Goal: Task Accomplishment & Management: Use online tool/utility

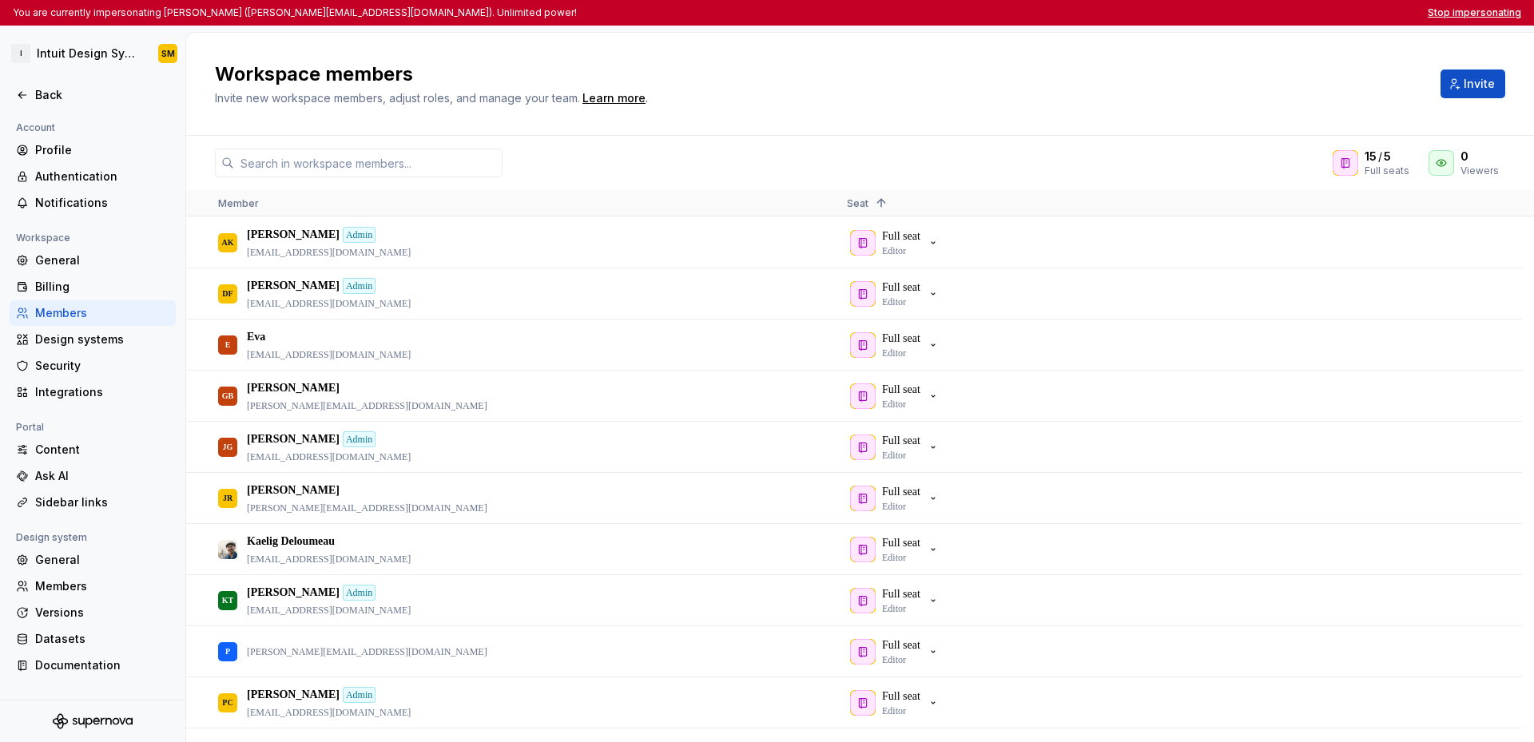
scroll to position [243, 0]
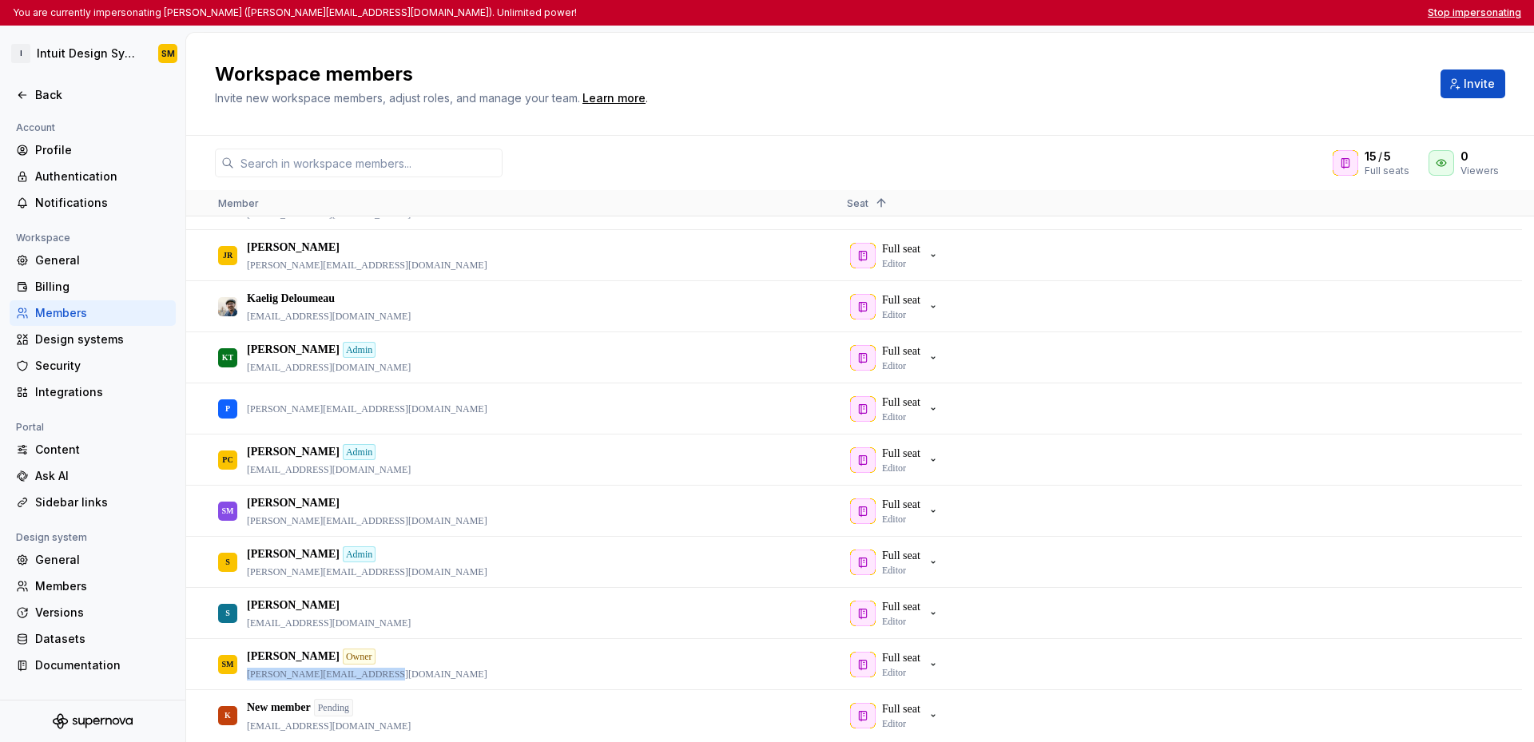
click at [1463, 15] on button "Stop impersonating" at bounding box center [1474, 12] width 93 height 13
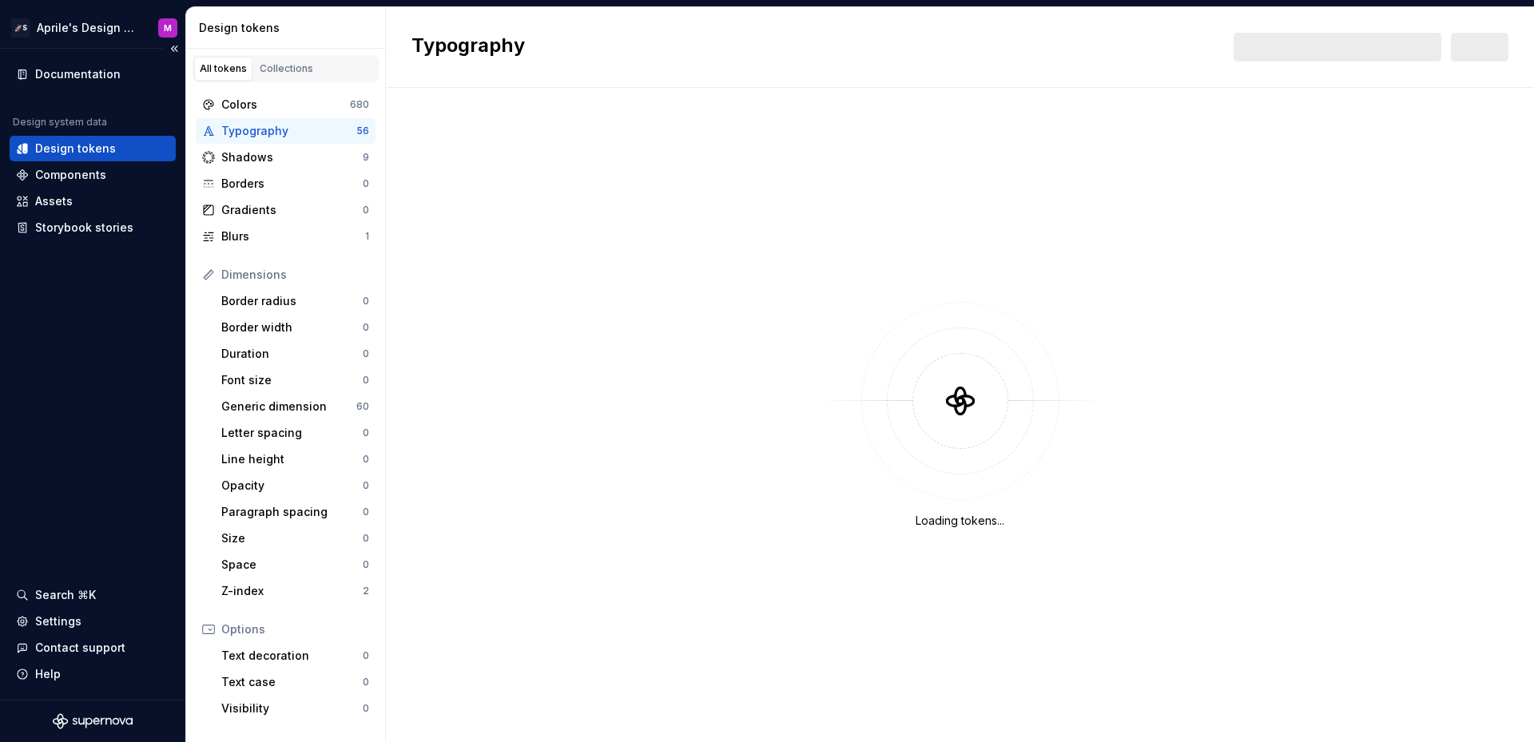
click at [65, 335] on div "Documentation Design system data Design tokens Components Assets Storybook stor…" at bounding box center [92, 374] width 185 height 651
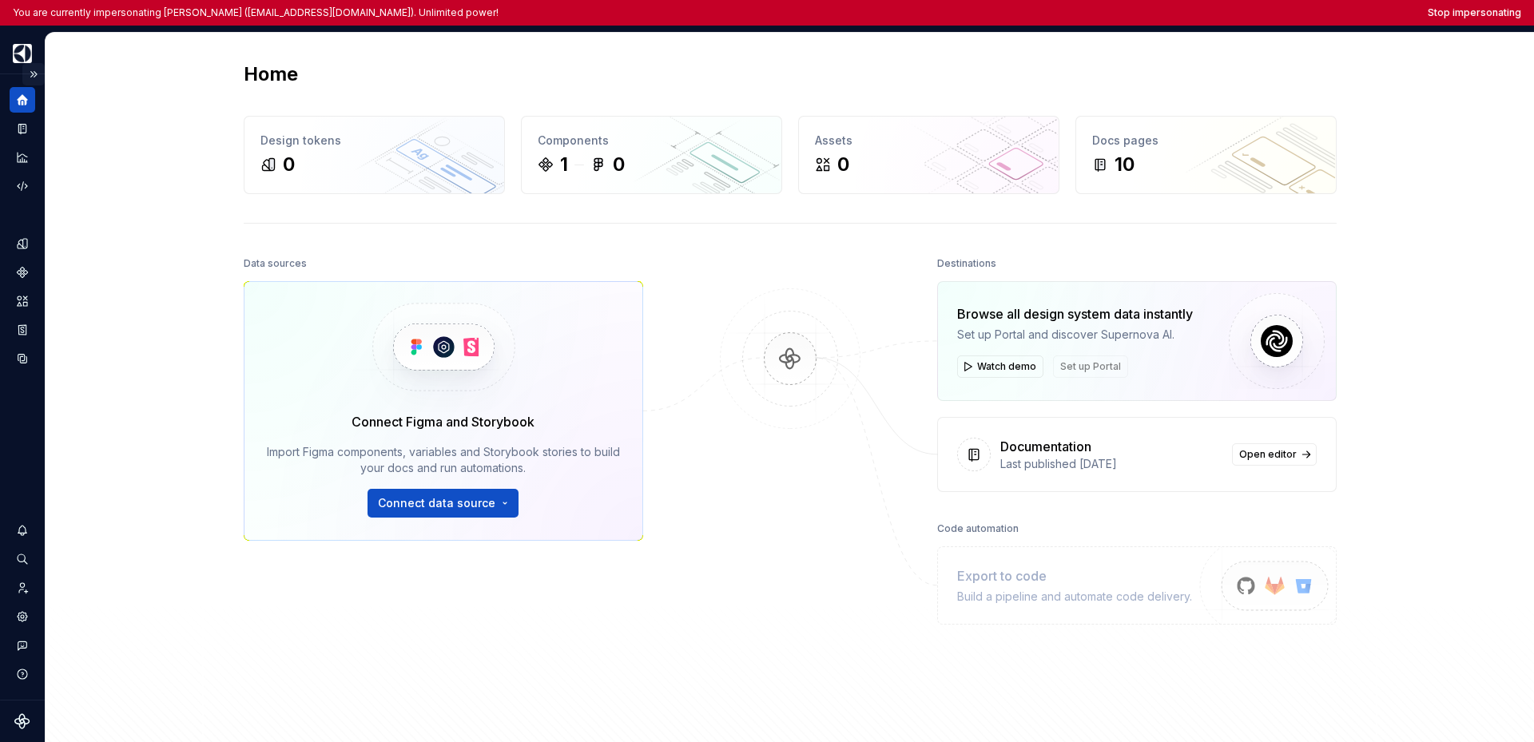
click at [37, 69] on button "Expand sidebar" at bounding box center [33, 74] width 22 height 22
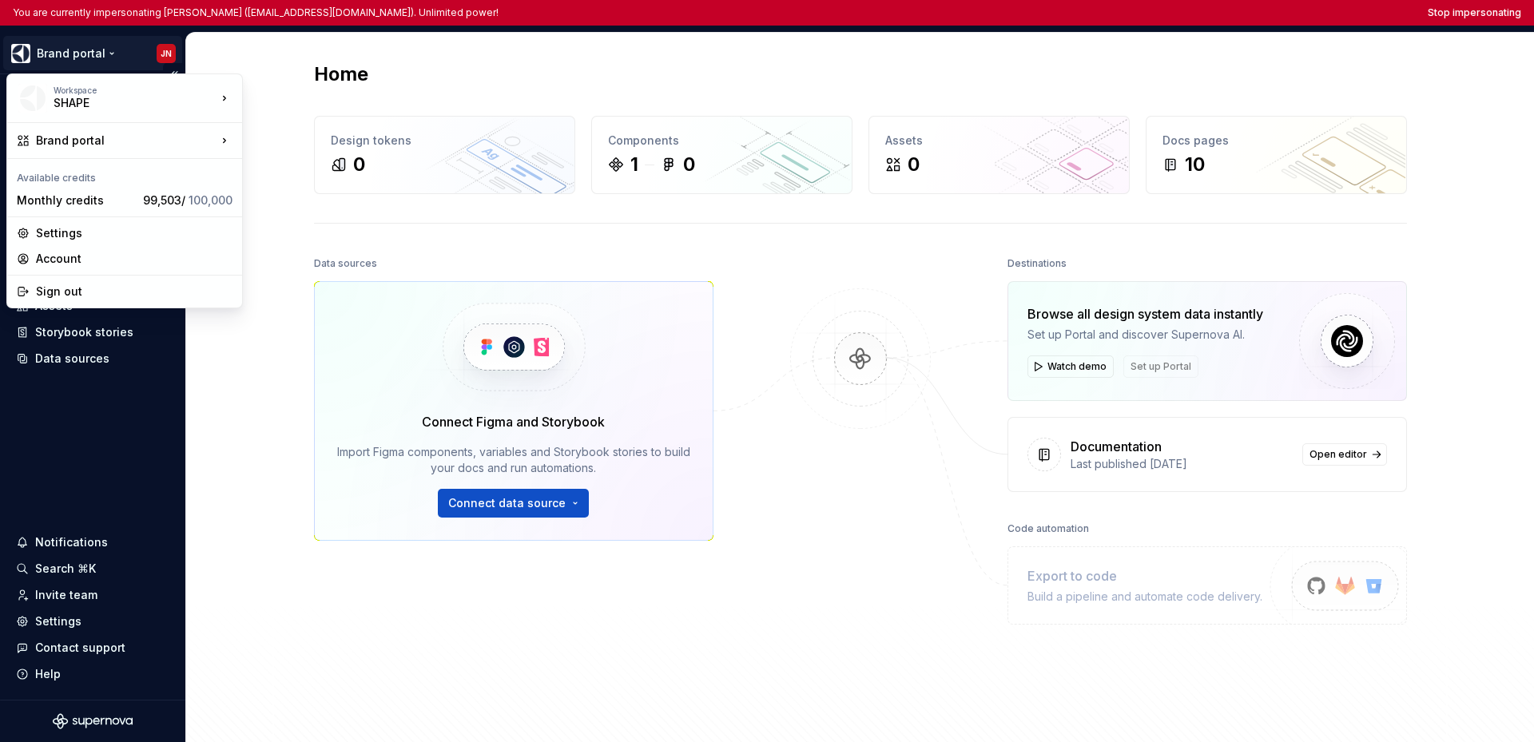
click at [59, 57] on html "You are currently impersonating Johan Nilo (johan.nilo@electrolux.com). Unlimit…" at bounding box center [767, 371] width 1534 height 742
click at [110, 429] on html "You are currently impersonating Johan Nilo (johan.nilo@electrolux.com). Unlimit…" at bounding box center [767, 371] width 1534 height 742
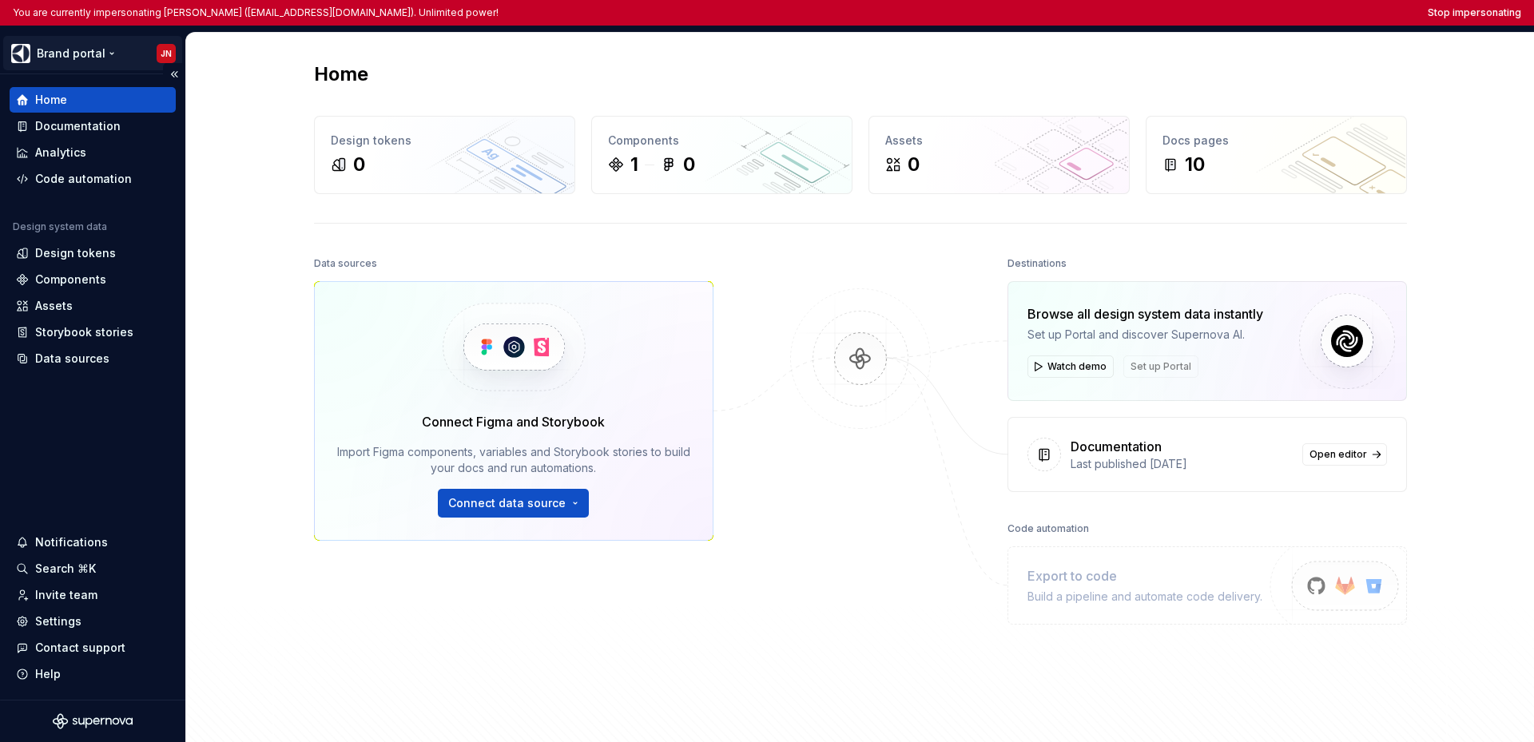
click at [97, 57] on html "You are currently impersonating Johan Nilo (johan.nilo@electrolux.com). Unlimit…" at bounding box center [767, 371] width 1534 height 742
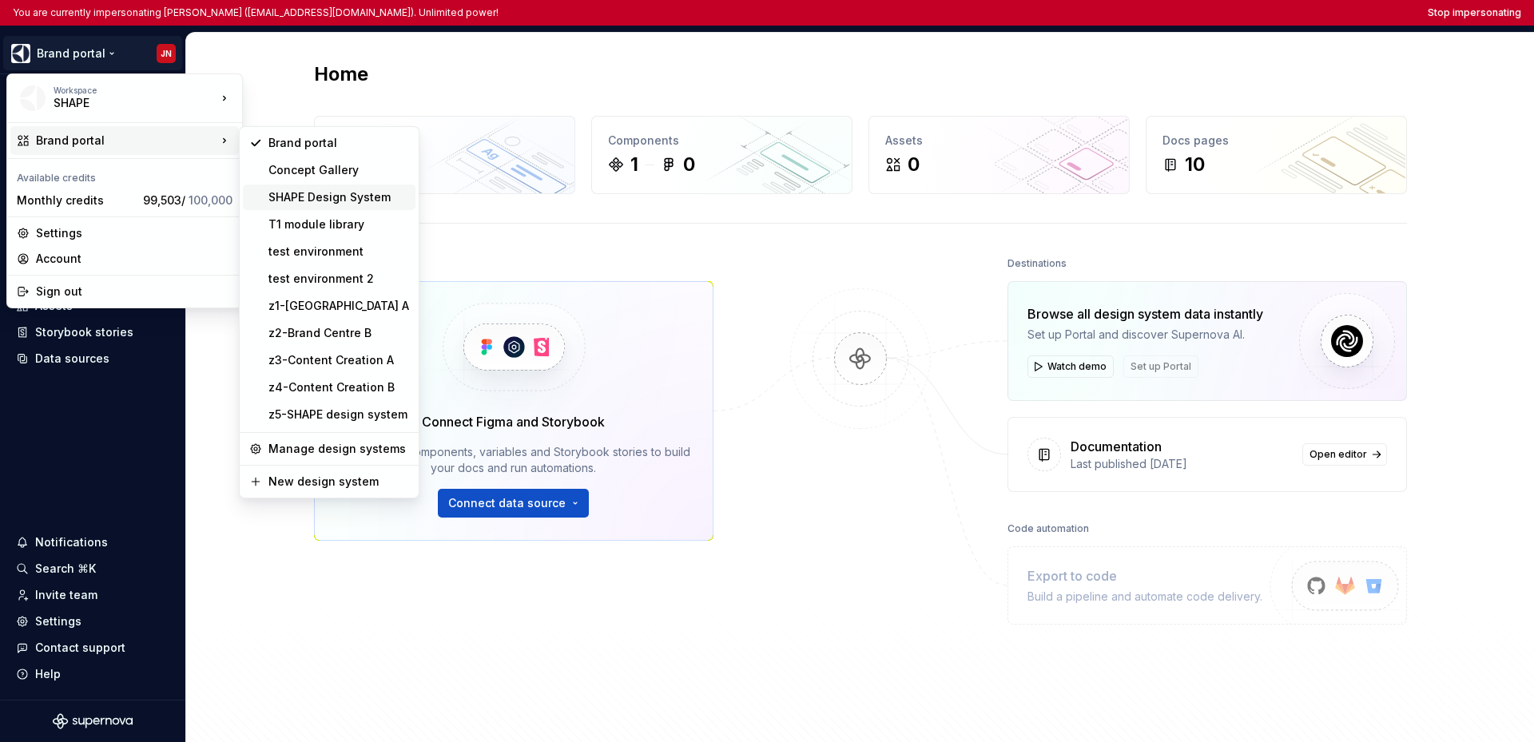
click at [332, 205] on div "SHAPE Design System" at bounding box center [329, 198] width 173 height 26
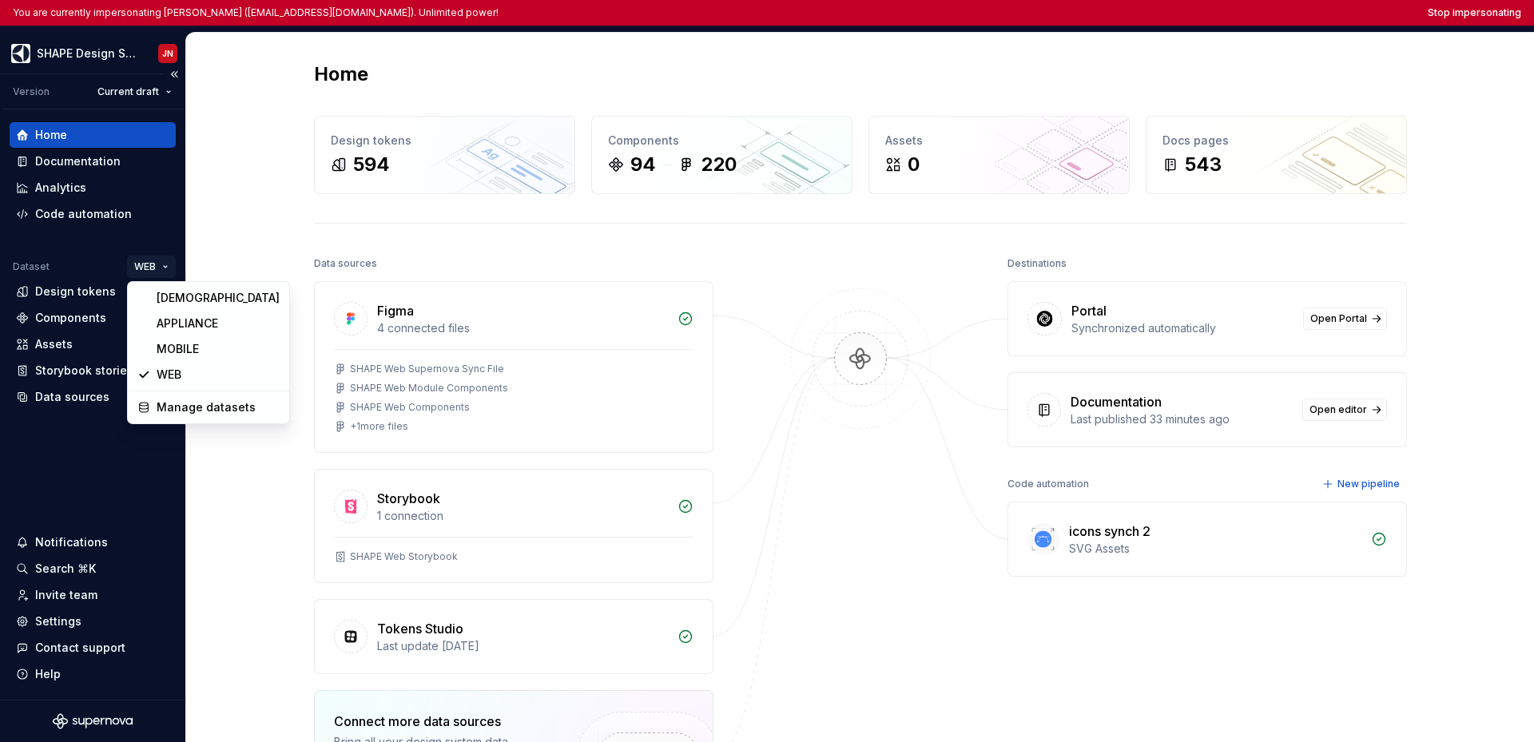
click at [161, 263] on html "You are currently impersonating Johan Nilo (johan.nilo@electrolux.com). Unlimit…" at bounding box center [767, 371] width 1534 height 742
click at [1137, 14] on html "You are currently impersonating Johan Nilo (johan.nilo@electrolux.com). Unlimit…" at bounding box center [767, 371] width 1534 height 742
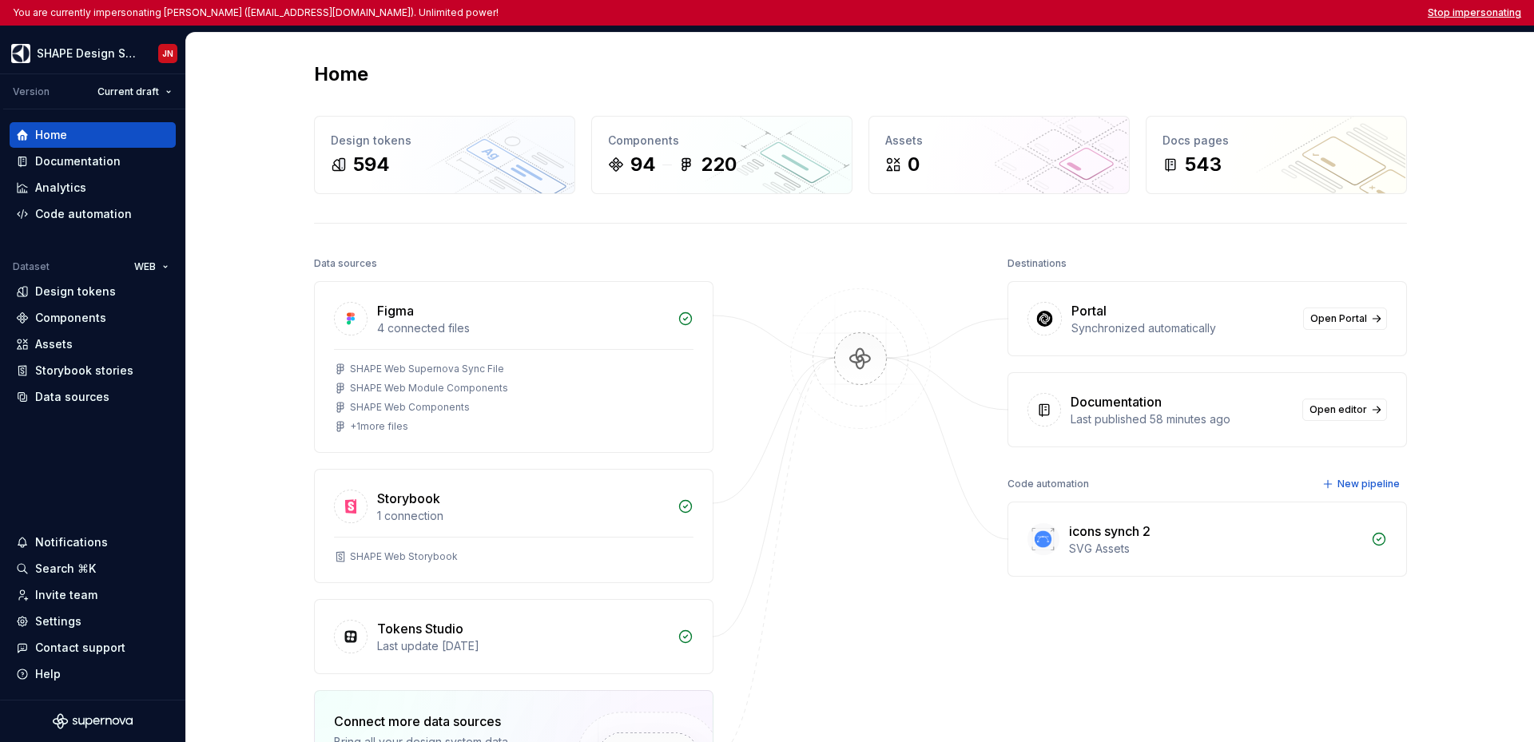
click at [1137, 15] on button "Stop impersonating" at bounding box center [1474, 12] width 93 height 13
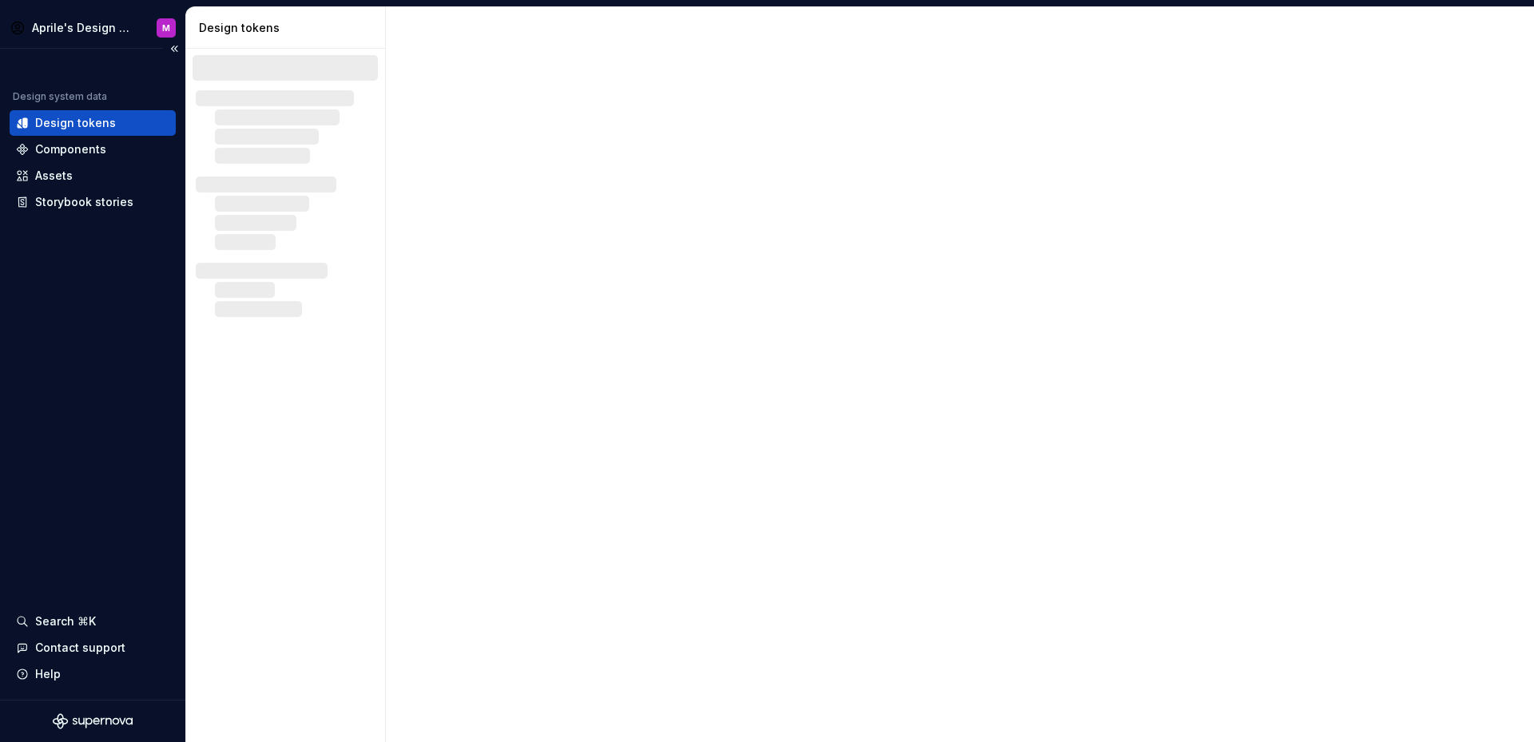
click at [78, 352] on div "Design system data Design tokens Components Assets Storybook stories Search ⌘K …" at bounding box center [92, 374] width 185 height 651
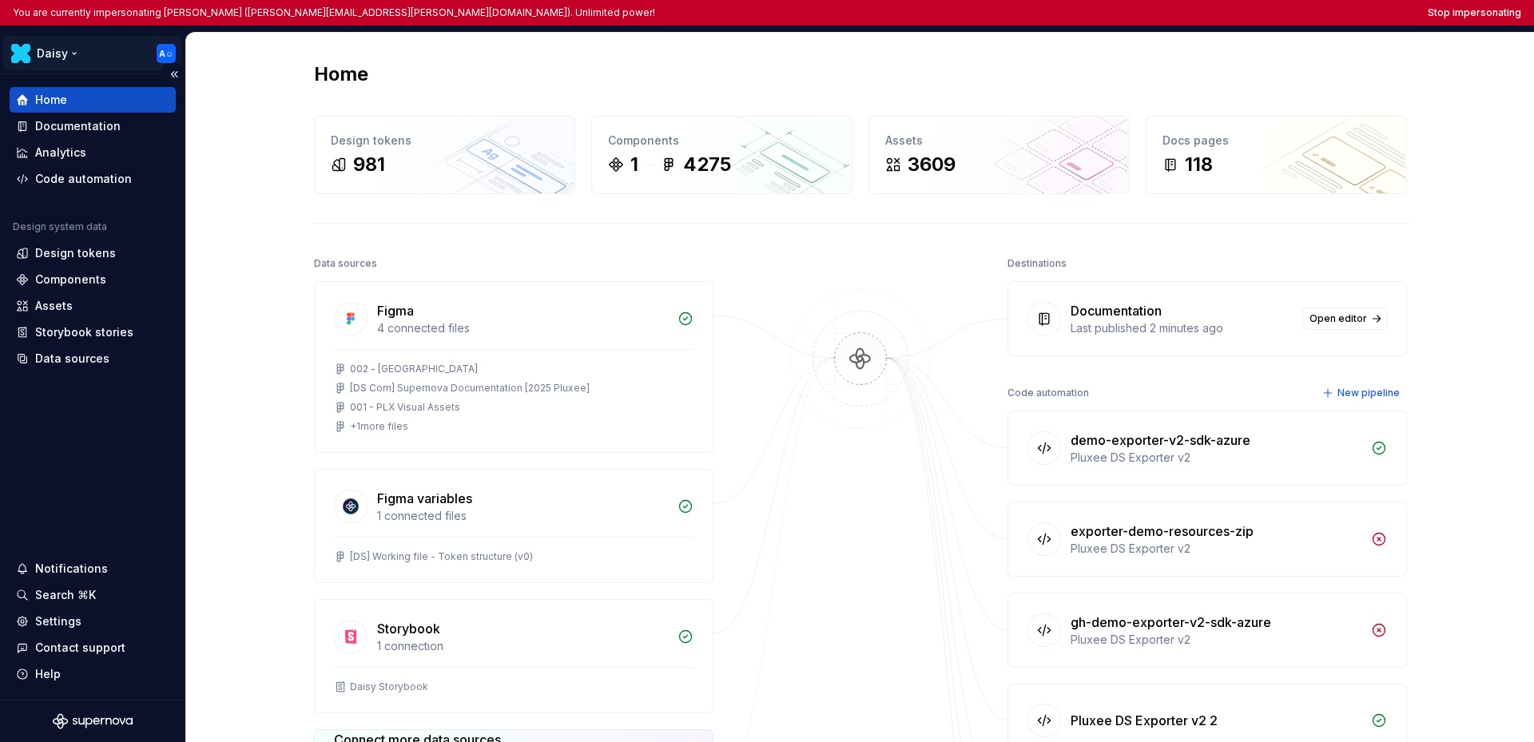
click at [70, 51] on html "You are currently impersonating Adrien ☺︎ (adrien.schaefers.ext@pluxeegroup.com…" at bounding box center [767, 371] width 1534 height 742
click at [95, 422] on html "You are currently impersonating Adrien ☺︎ (adrien.schaefers.ext@pluxeegroup.com…" at bounding box center [767, 371] width 1534 height 742
click at [82, 125] on div "Documentation" at bounding box center [77, 126] width 85 height 16
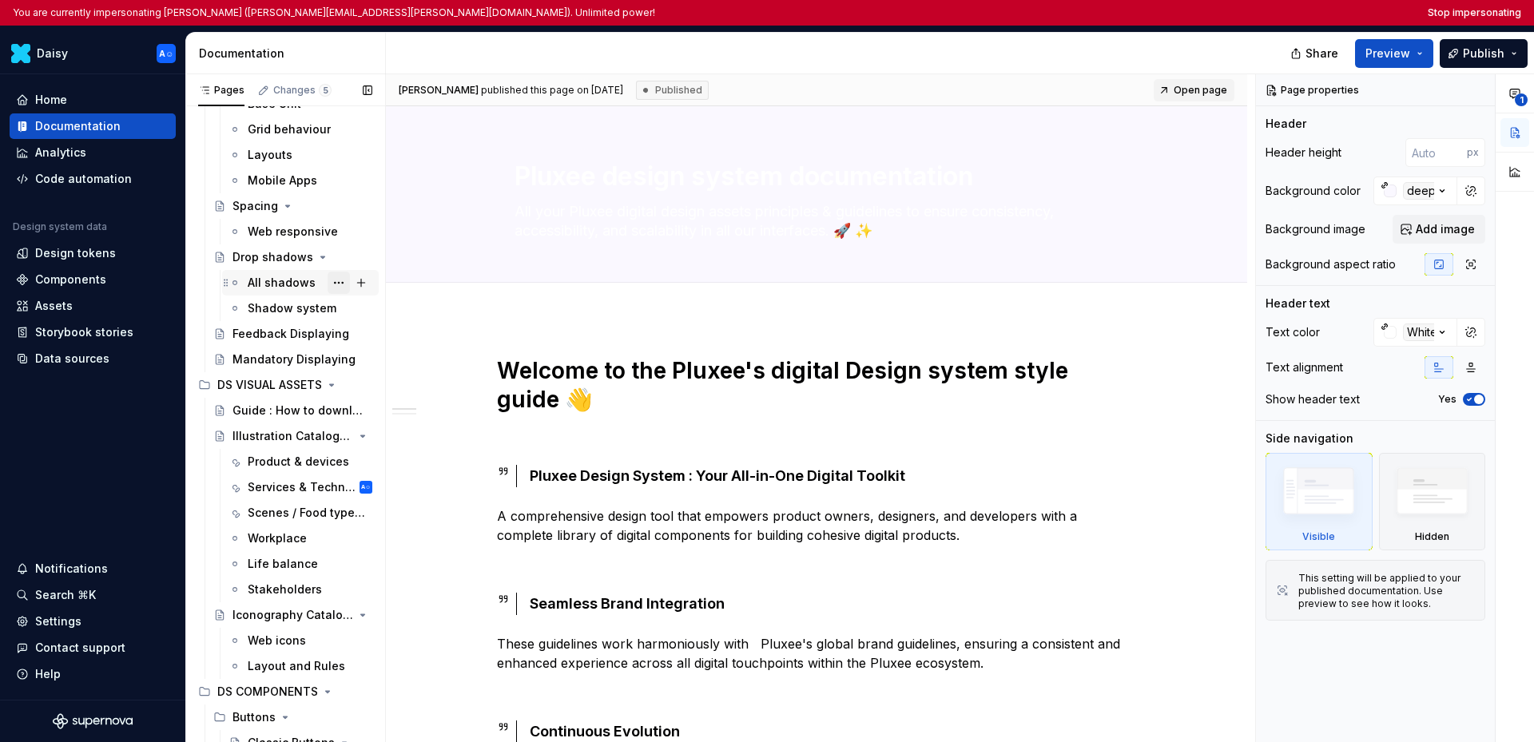
scroll to position [738, 0]
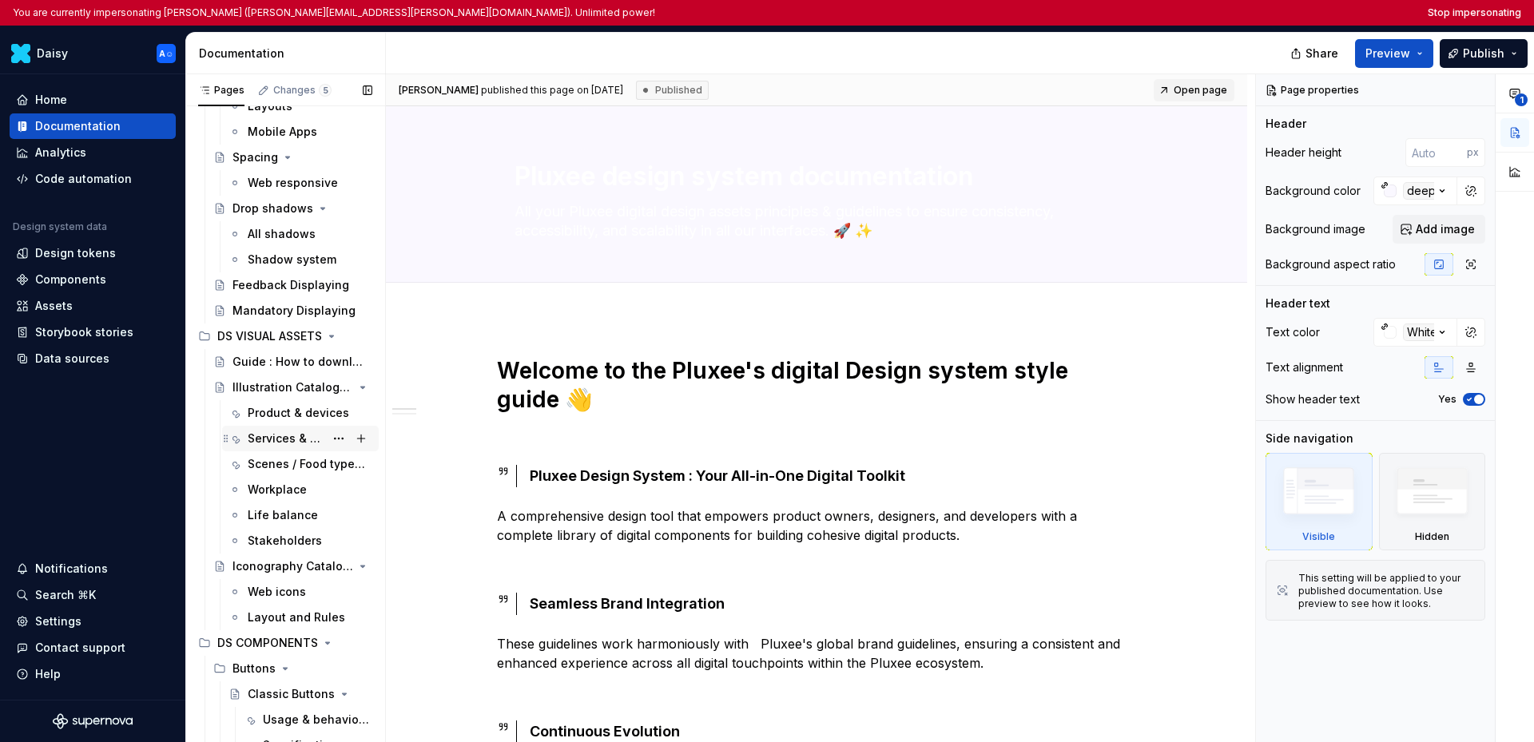
click at [284, 440] on div "Services & Technology" at bounding box center [286, 439] width 77 height 16
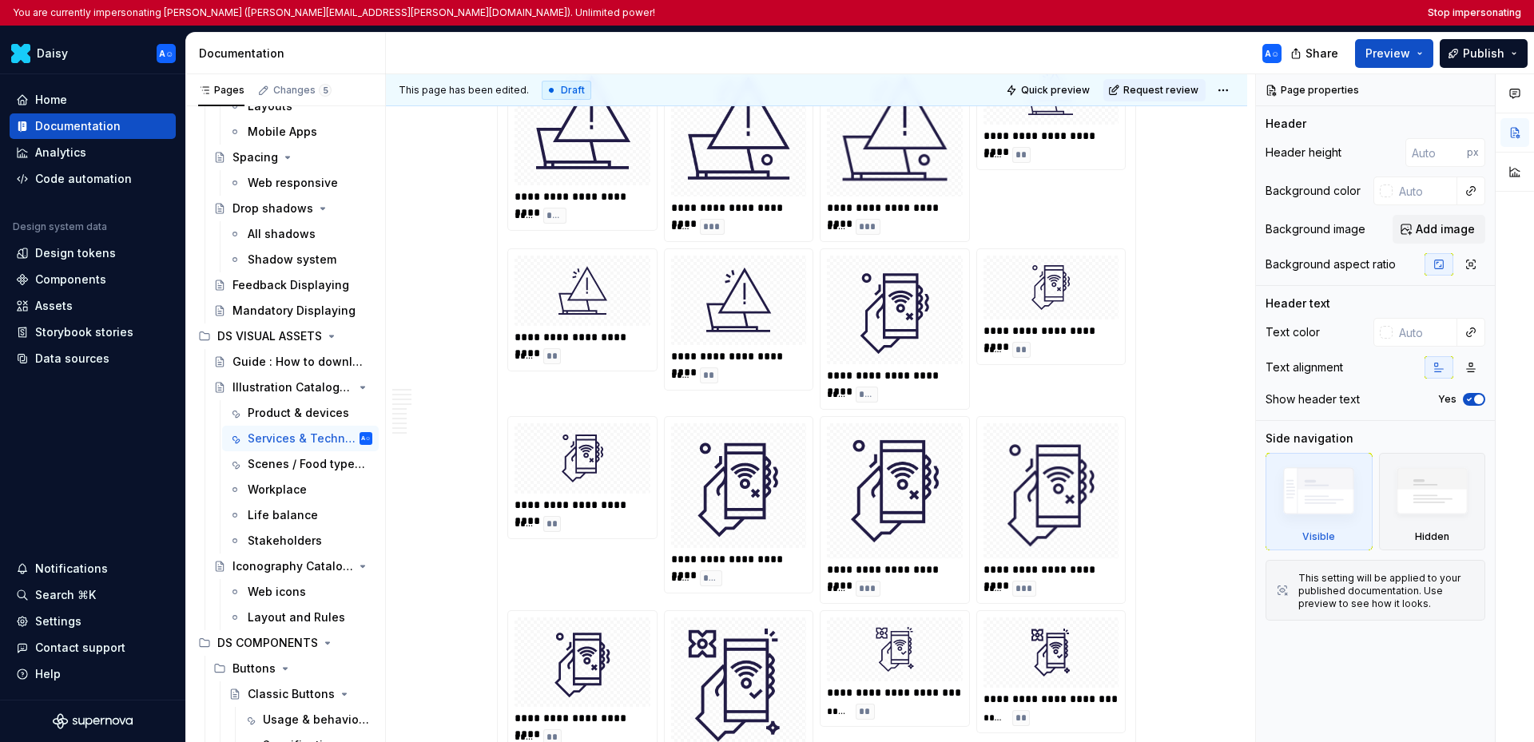
scroll to position [9552, 0]
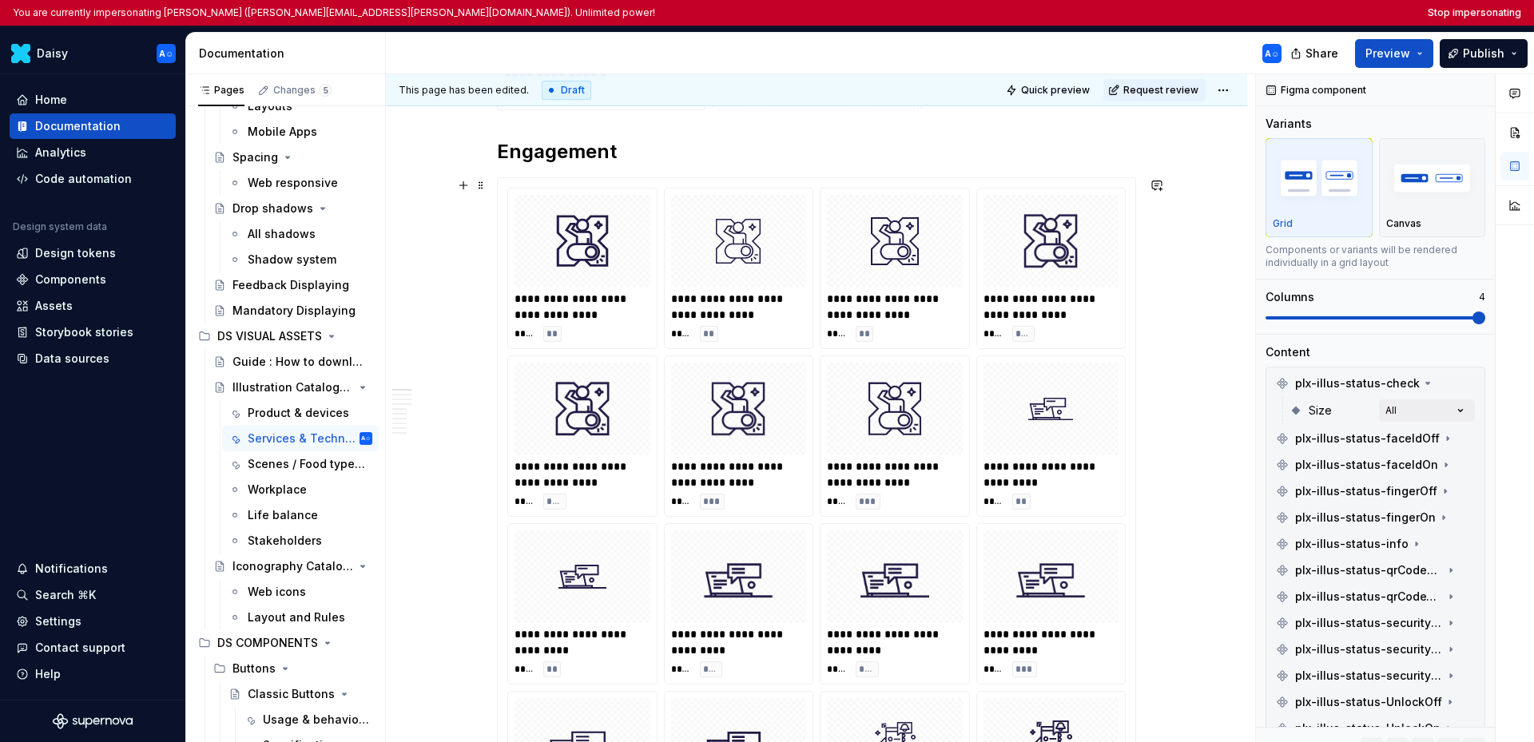
scroll to position [503, 0]
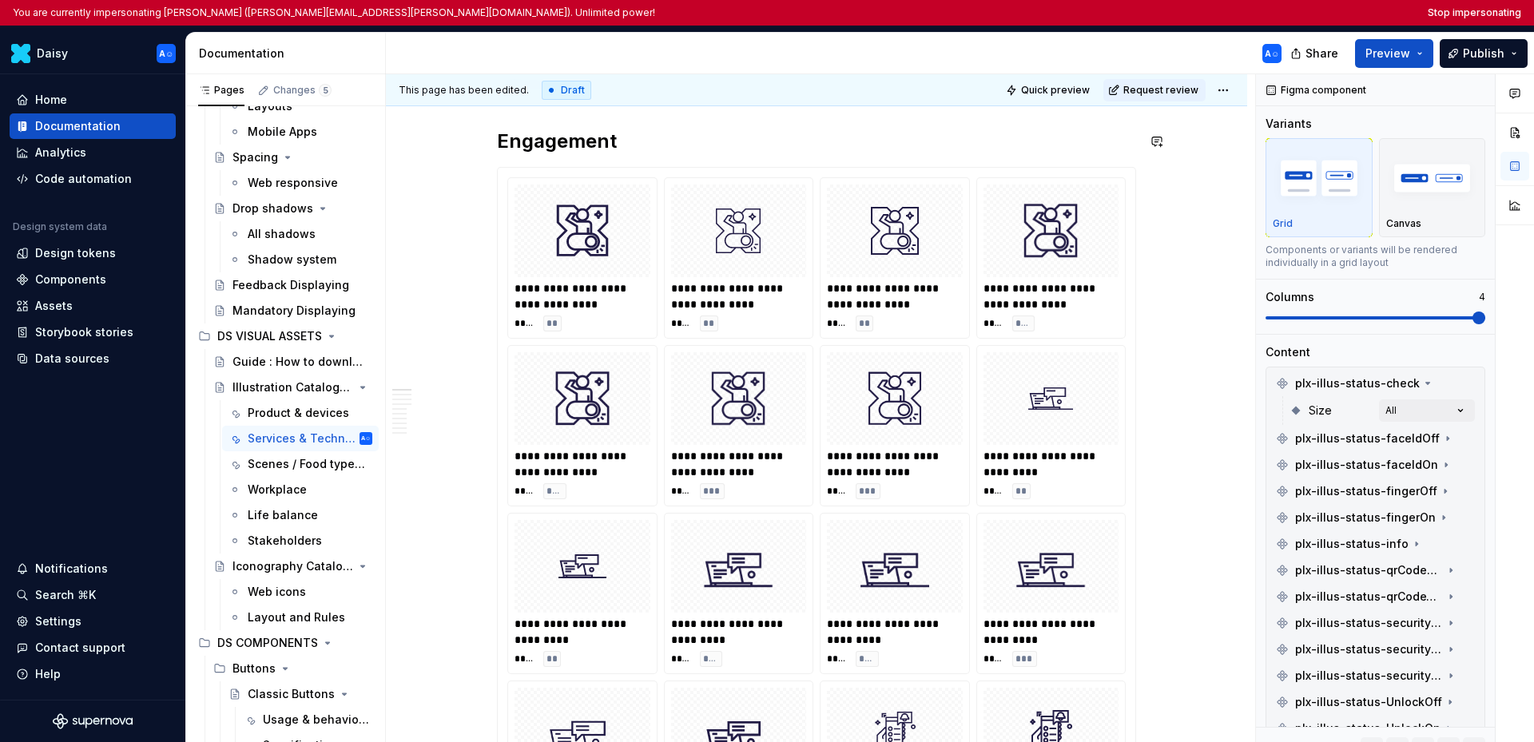
type textarea "*"
click at [1137, 7] on button "Stop impersonating" at bounding box center [1474, 12] width 93 height 13
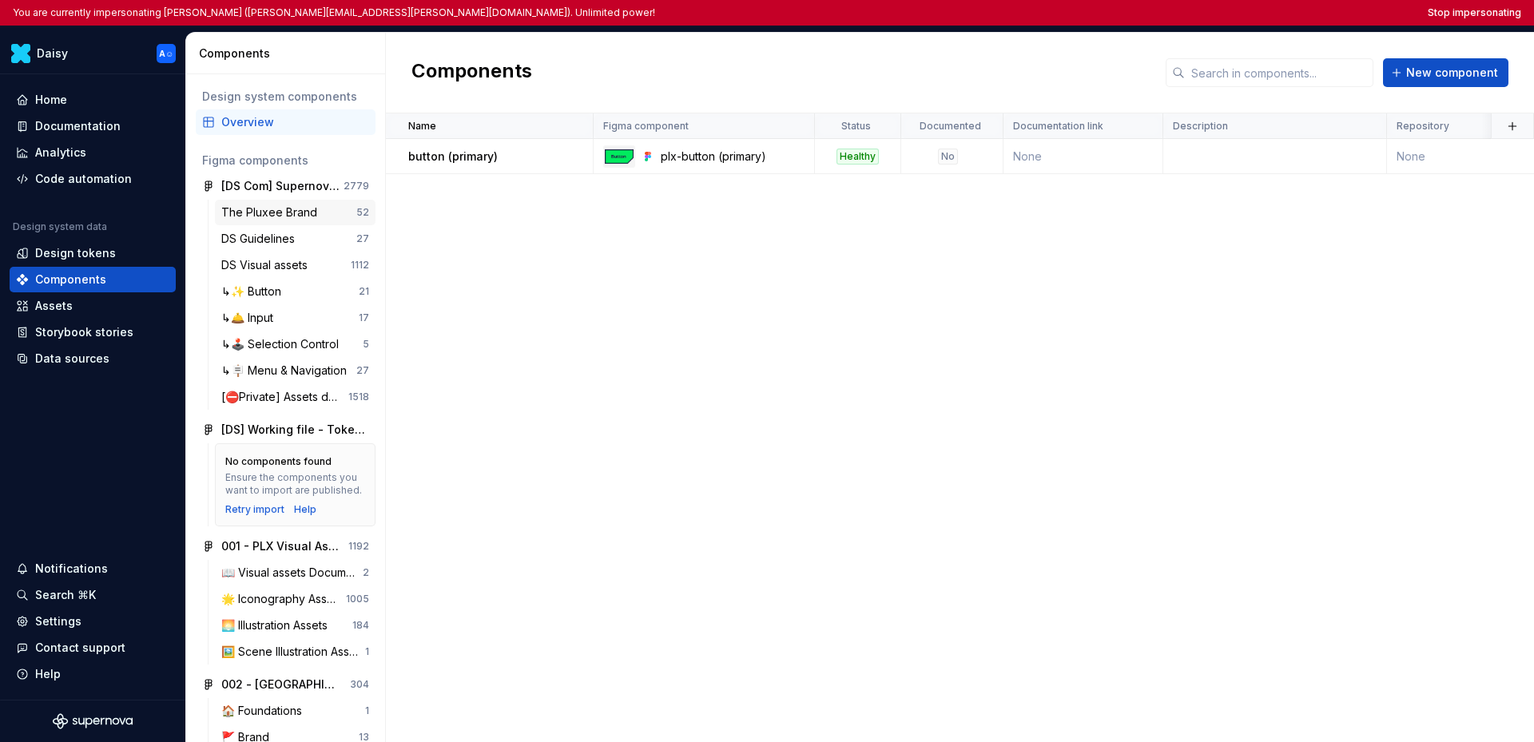
click at [304, 206] on div "The Pluxee Brand" at bounding box center [272, 213] width 102 height 16
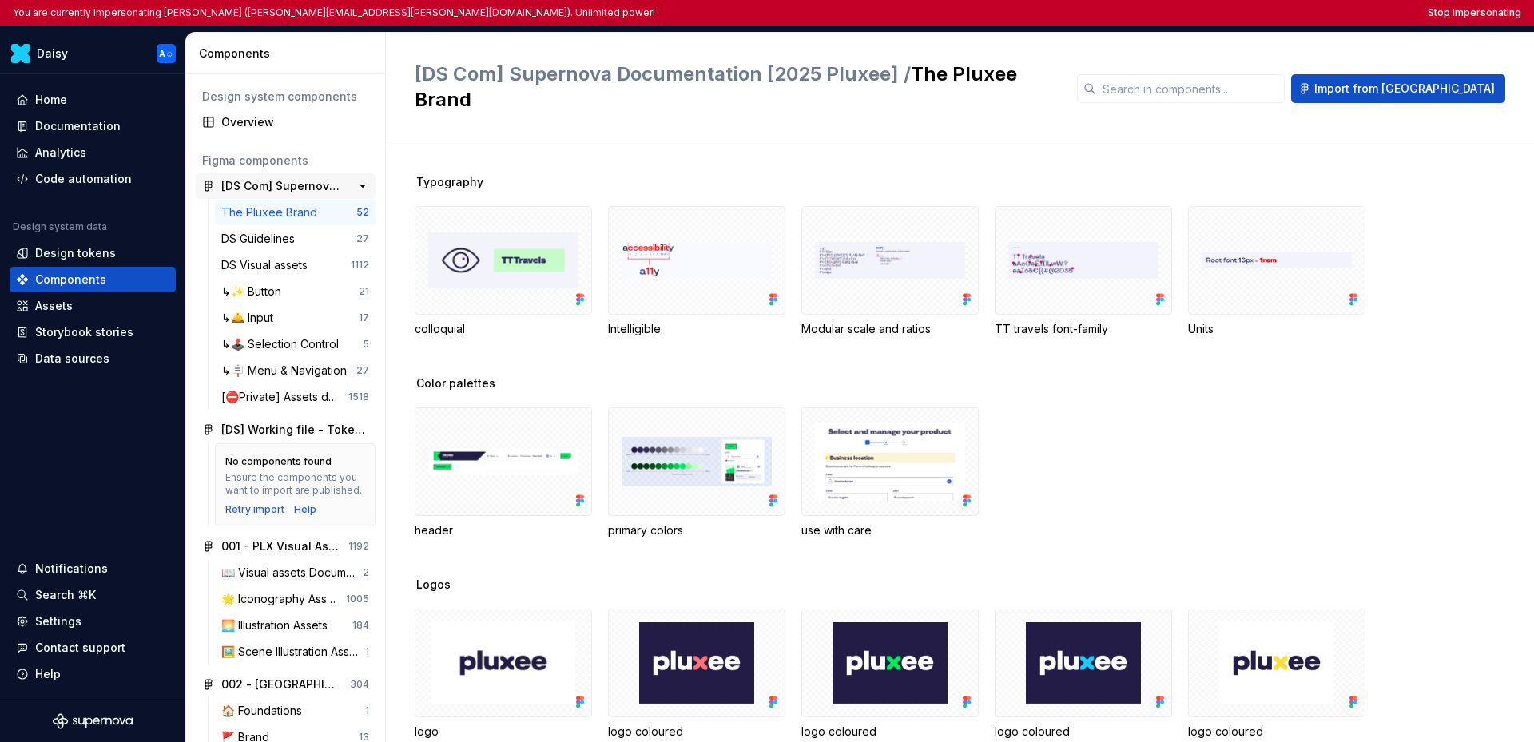
click at [307, 183] on div "[DS Com] Supernova Documentation [2025 Pluxee]" at bounding box center [280, 186] width 119 height 16
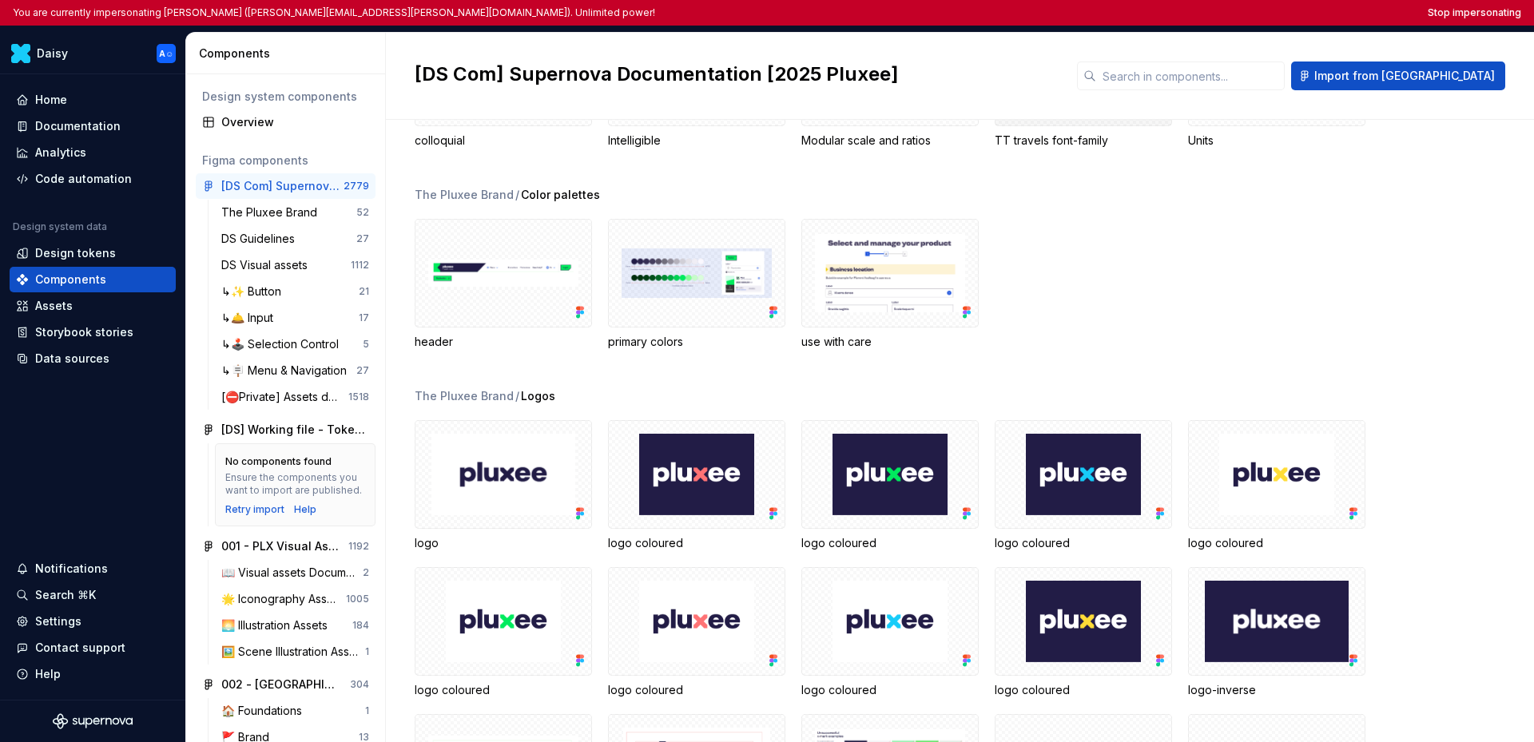
scroll to position [143, 0]
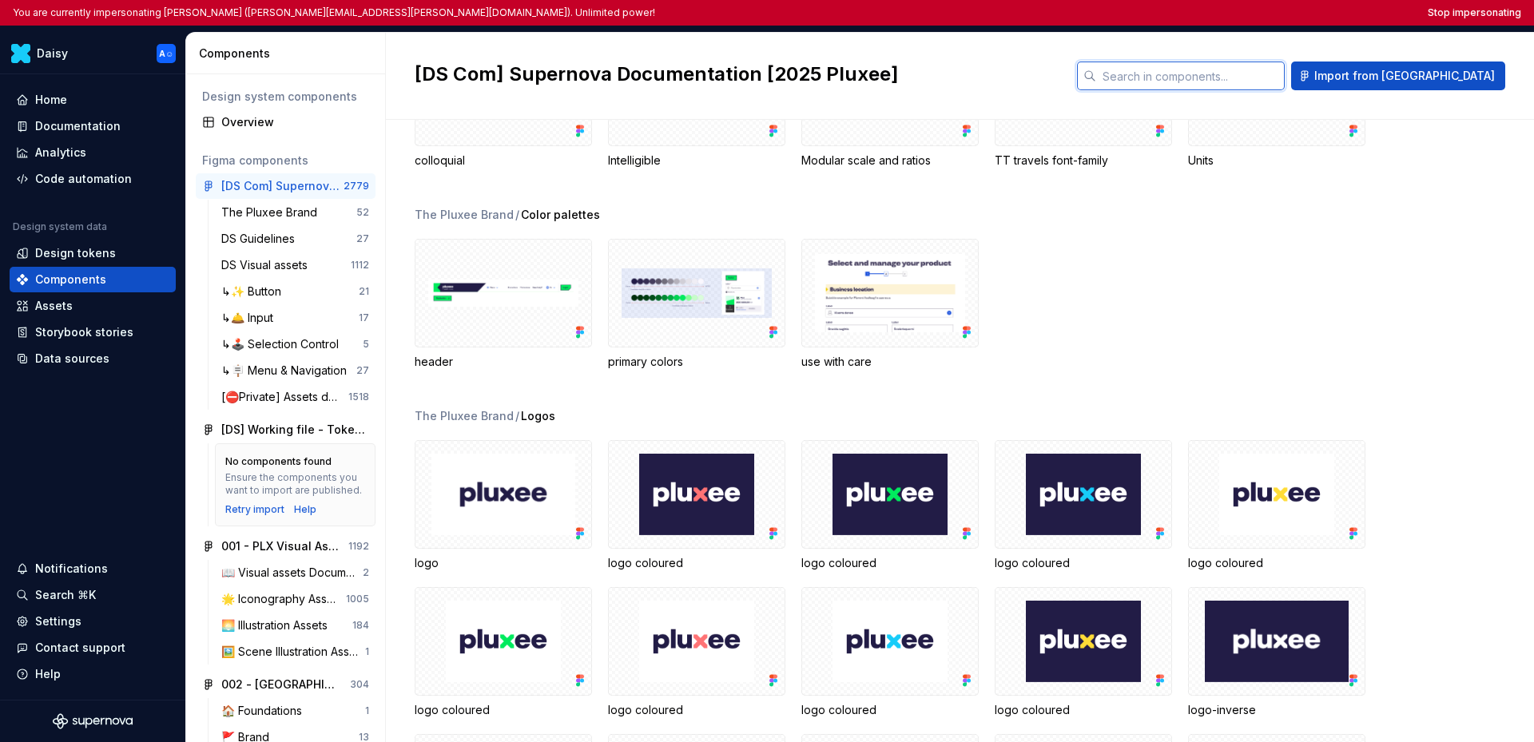
click at [1230, 74] on input "text" at bounding box center [1190, 76] width 189 height 29
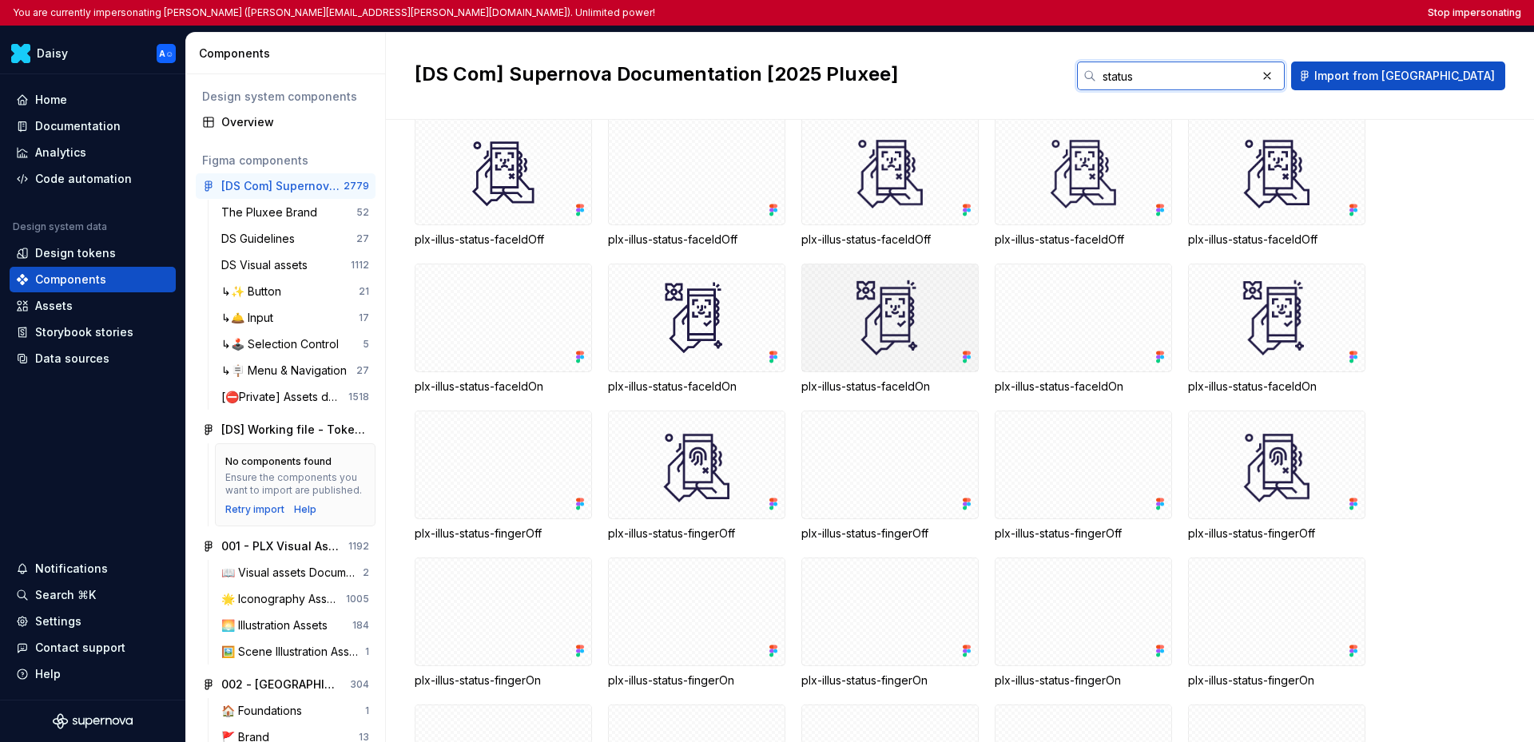
scroll to position [0, 0]
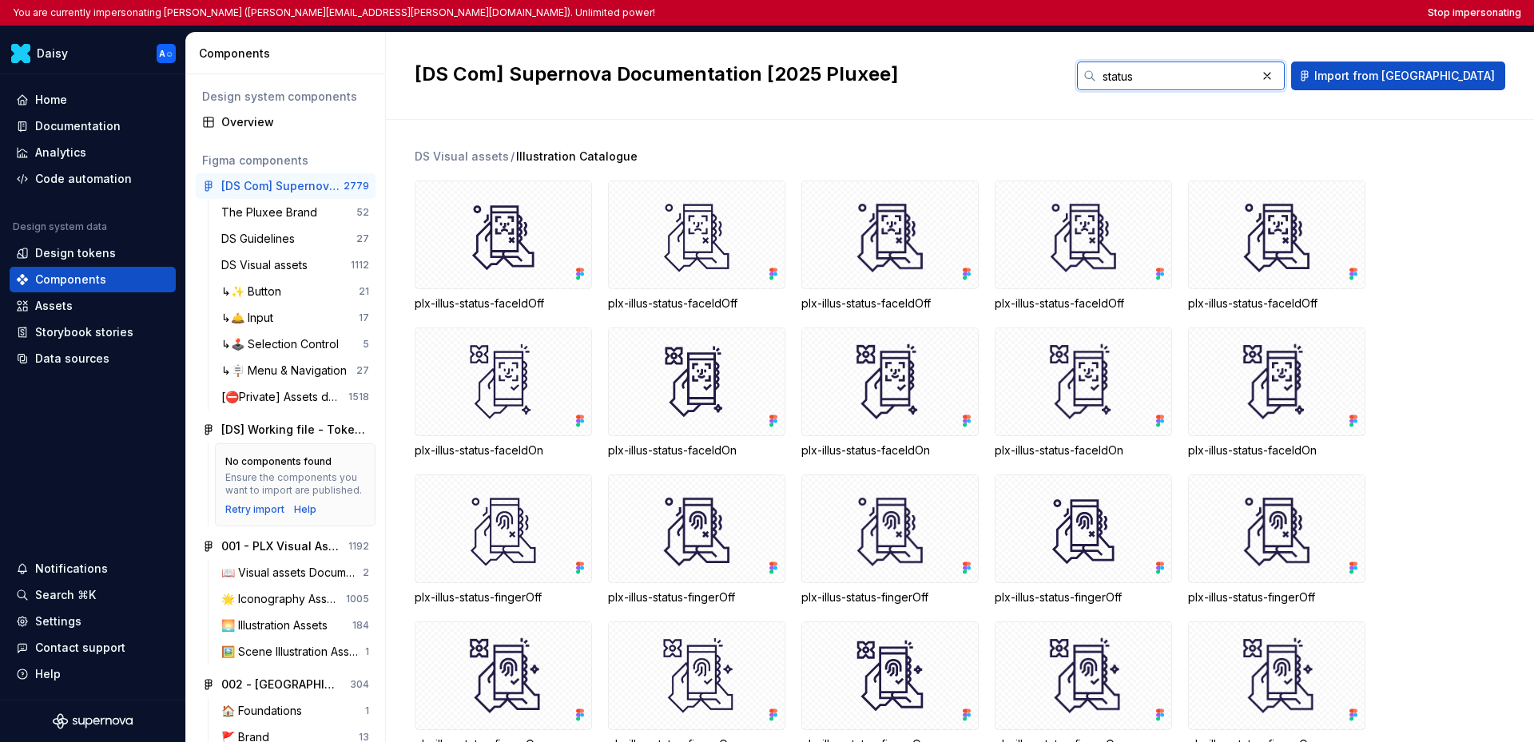
click at [1223, 75] on input "status" at bounding box center [1176, 76] width 160 height 29
drag, startPoint x: 1223, startPoint y: 75, endPoint x: 1179, endPoint y: 73, distance: 44.0
click at [1179, 73] on input "status" at bounding box center [1176, 76] width 160 height 29
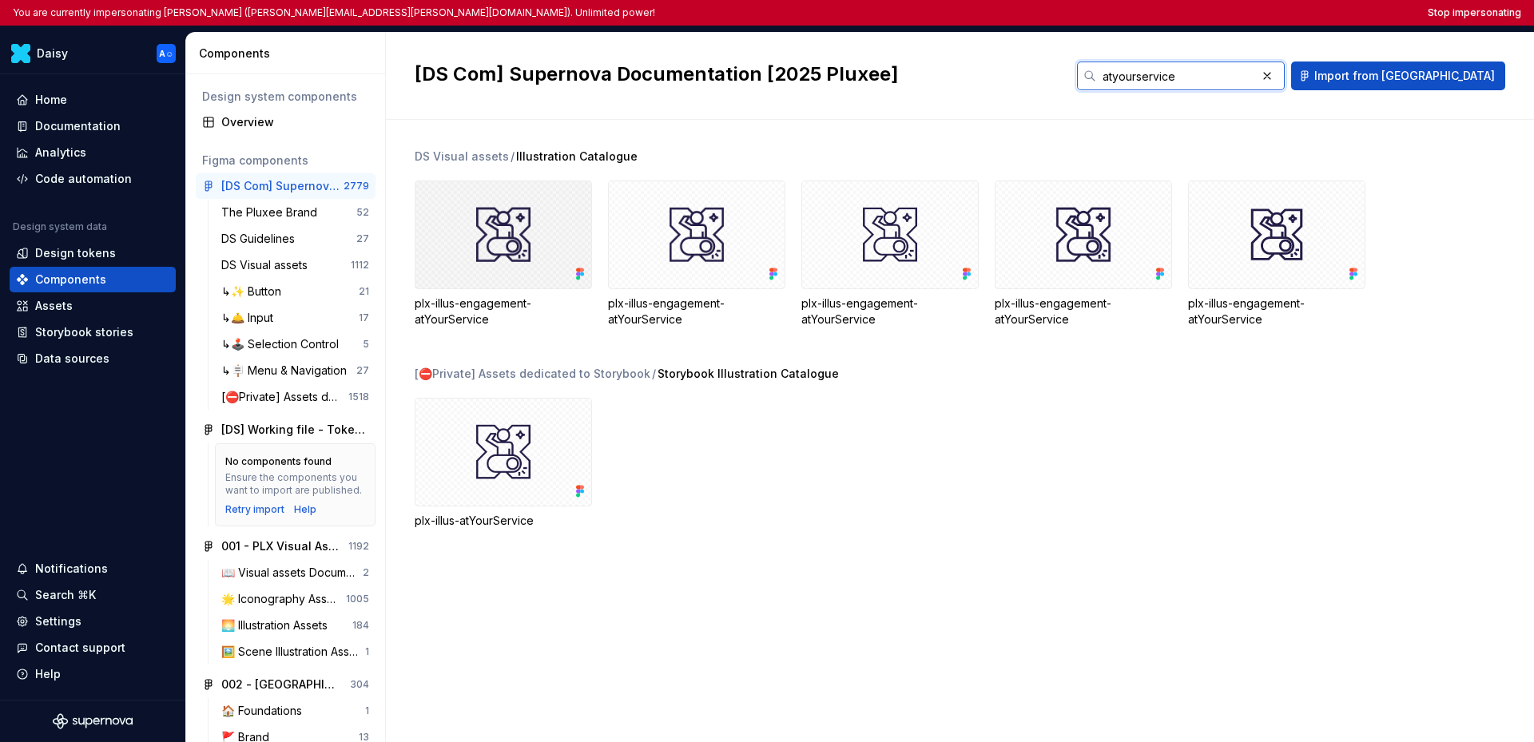
type input "atyourservice"
click at [548, 248] on div at bounding box center [503, 235] width 177 height 109
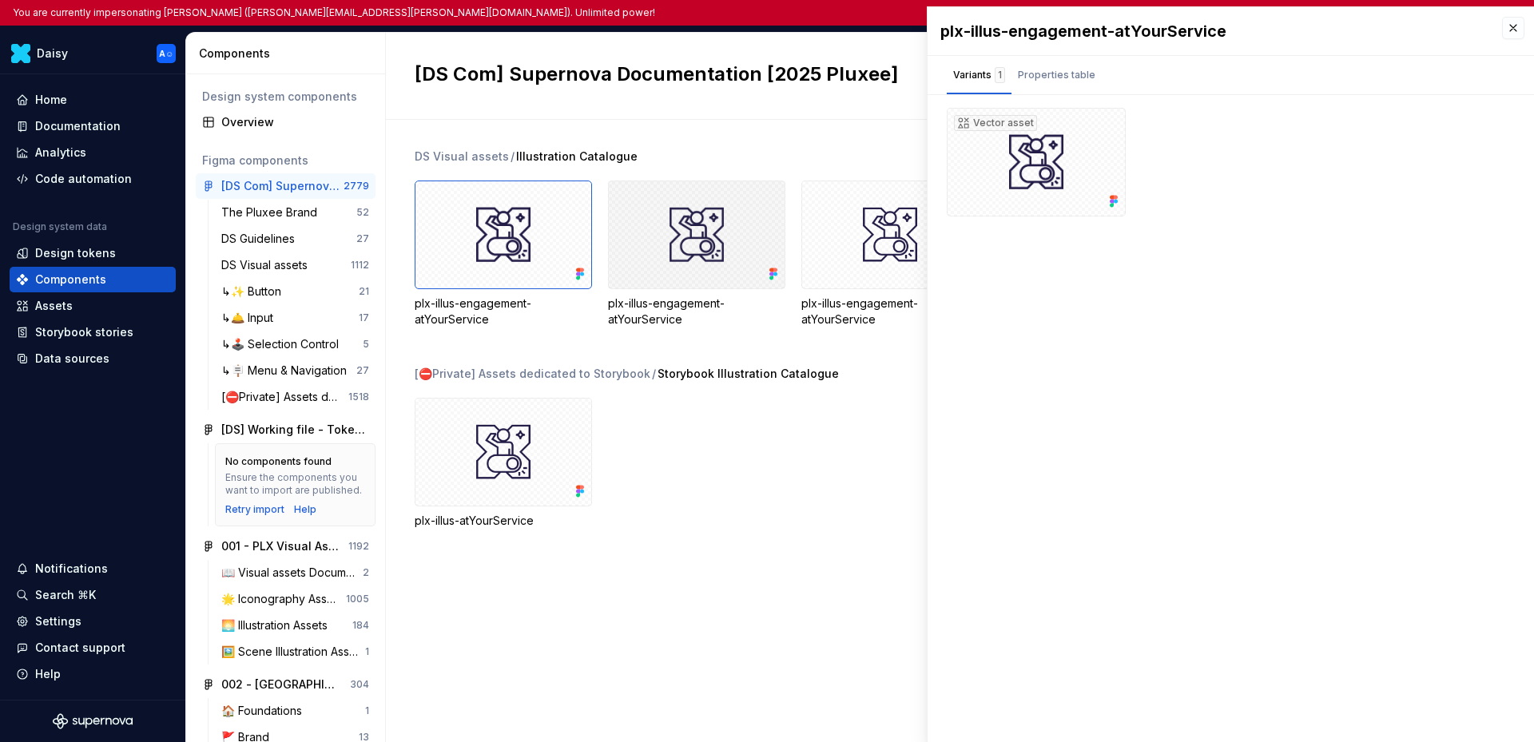
click at [689, 248] on div at bounding box center [696, 235] width 177 height 109
click at [836, 244] on div at bounding box center [889, 235] width 177 height 109
click at [1513, 29] on button "button" at bounding box center [1513, 28] width 22 height 22
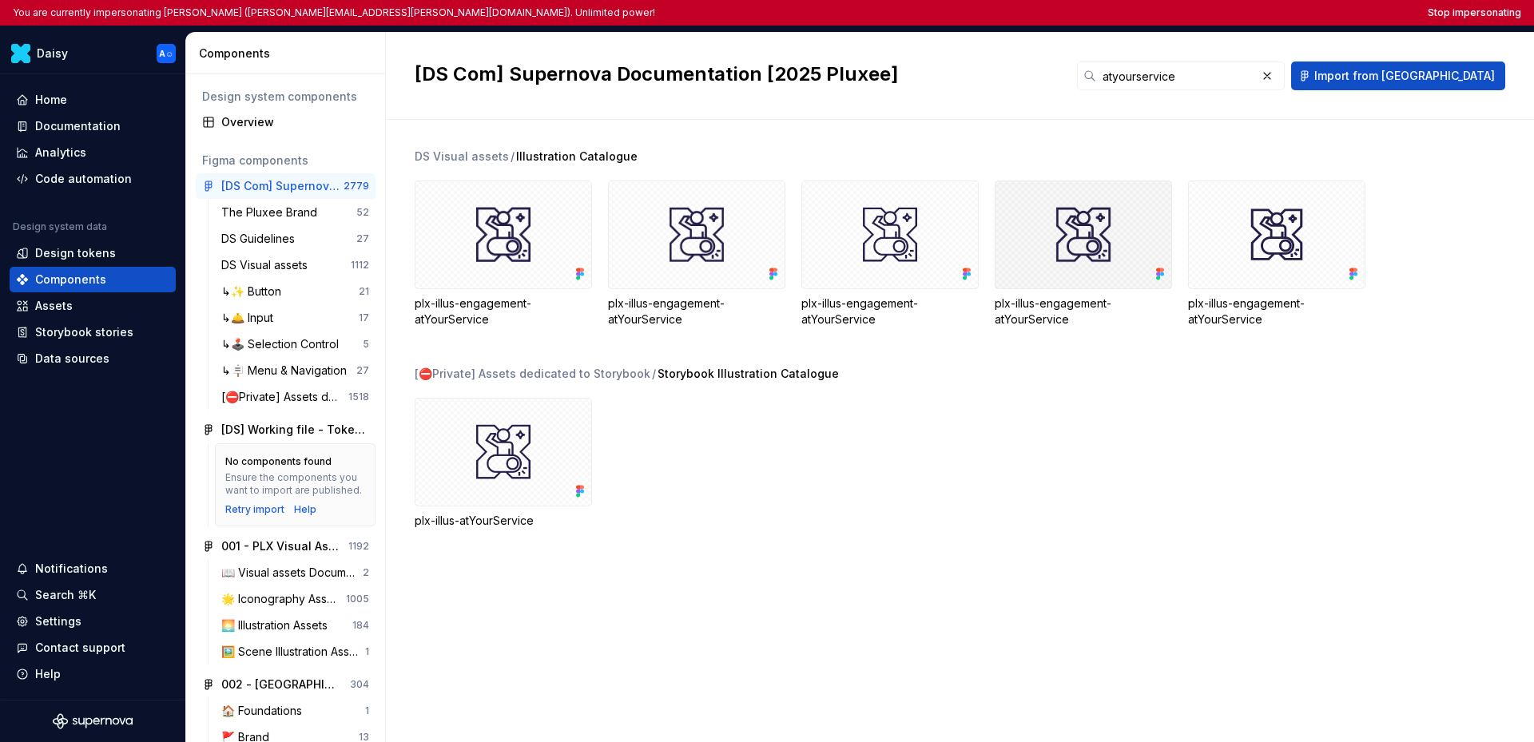
click at [1127, 214] on div at bounding box center [1083, 235] width 177 height 109
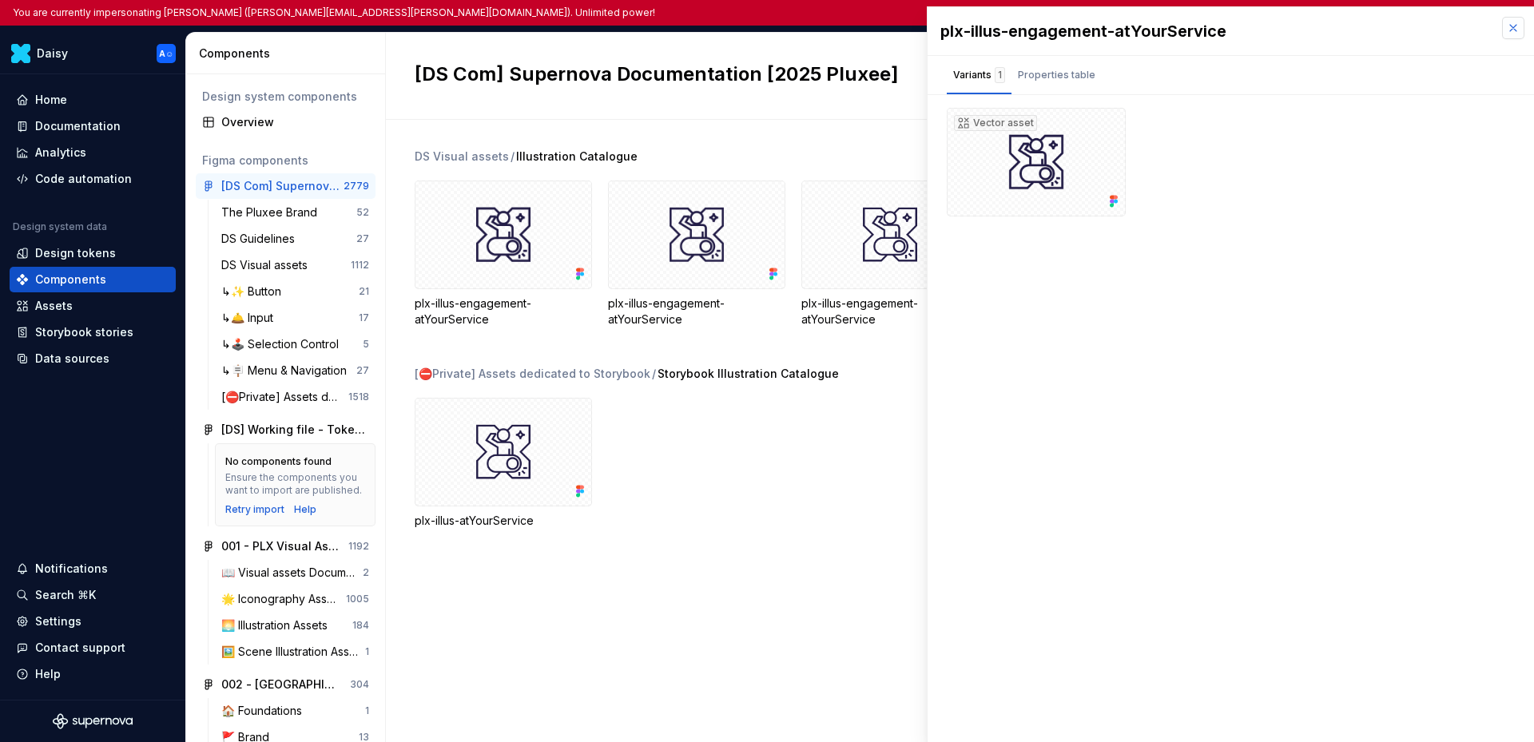
click at [1513, 37] on button "button" at bounding box center [1513, 28] width 22 height 22
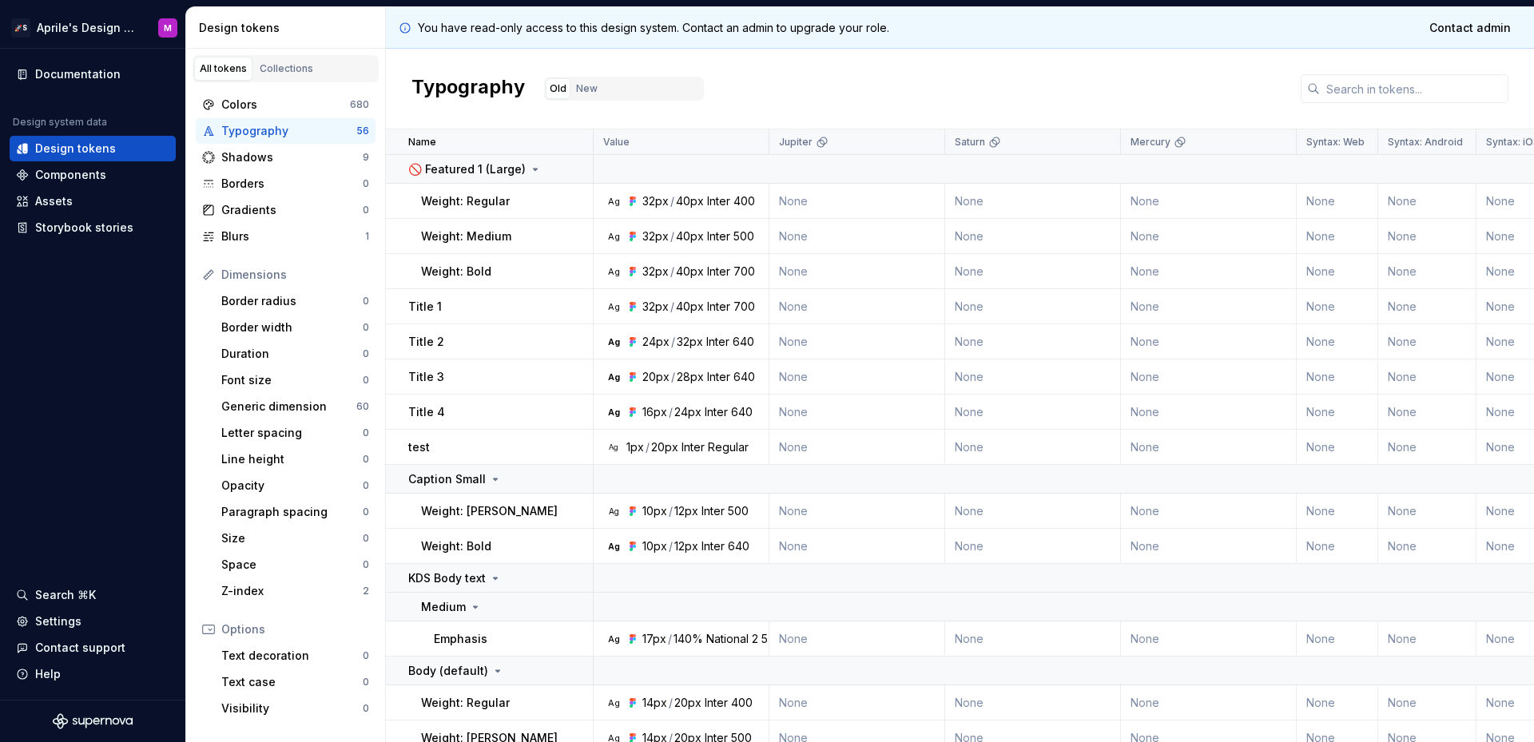
click at [1137, 97] on div "Typography Old New" at bounding box center [960, 89] width 1148 height 81
click at [65, 172] on div "Components" at bounding box center [70, 175] width 71 height 16
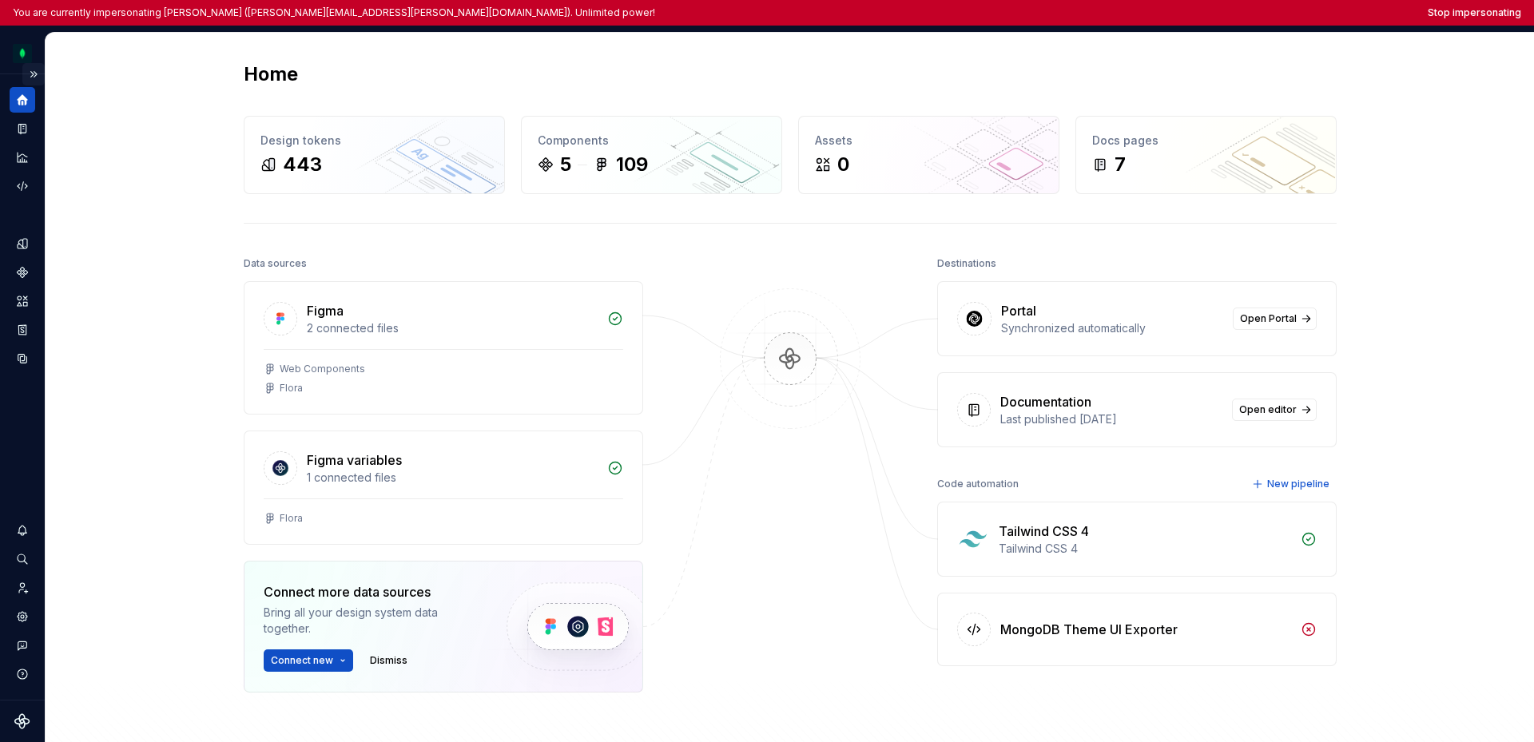
click at [33, 73] on button "Expand sidebar" at bounding box center [33, 74] width 22 height 22
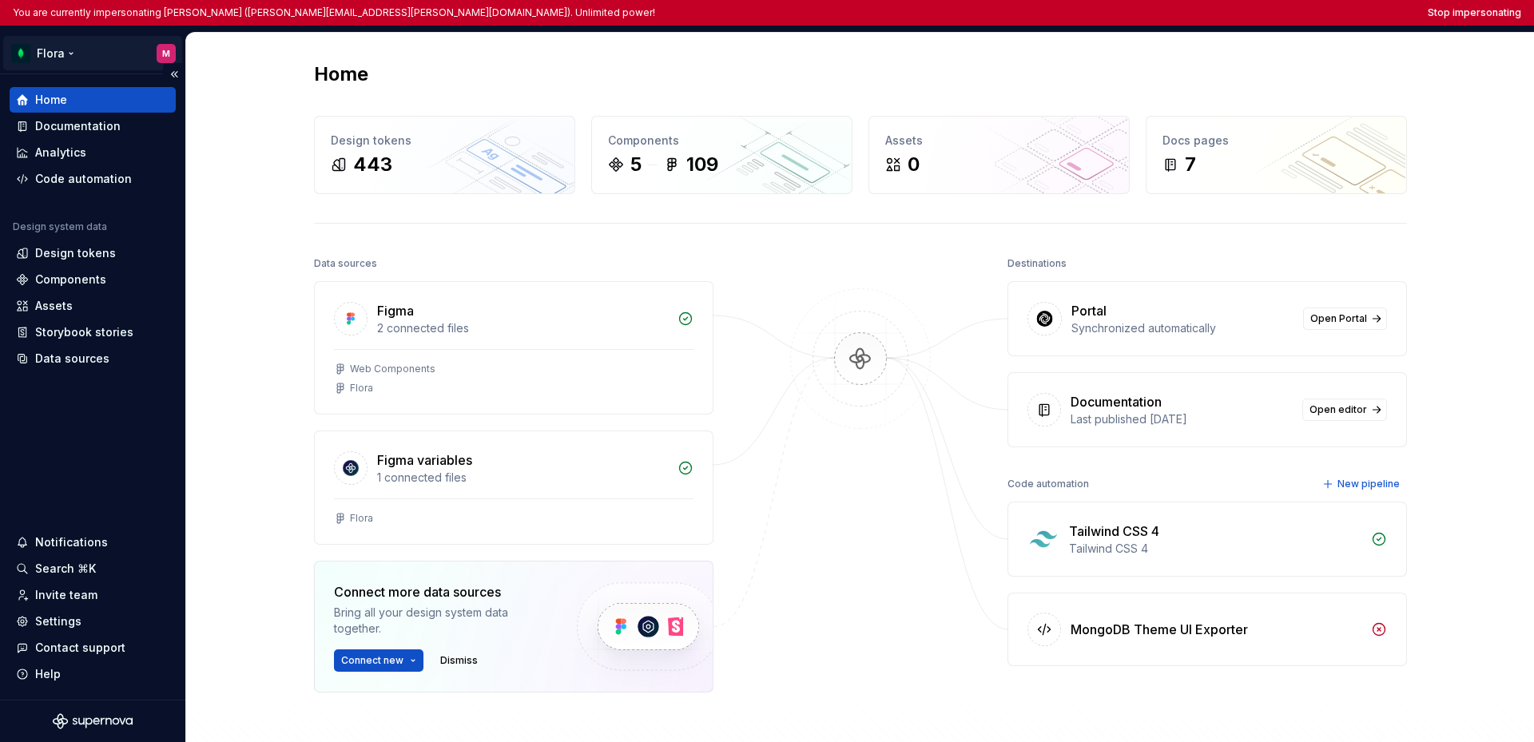
click at [72, 58] on html "You are currently impersonating [PERSON_NAME] ([PERSON_NAME][EMAIL_ADDRESS][PER…" at bounding box center [767, 371] width 1534 height 742
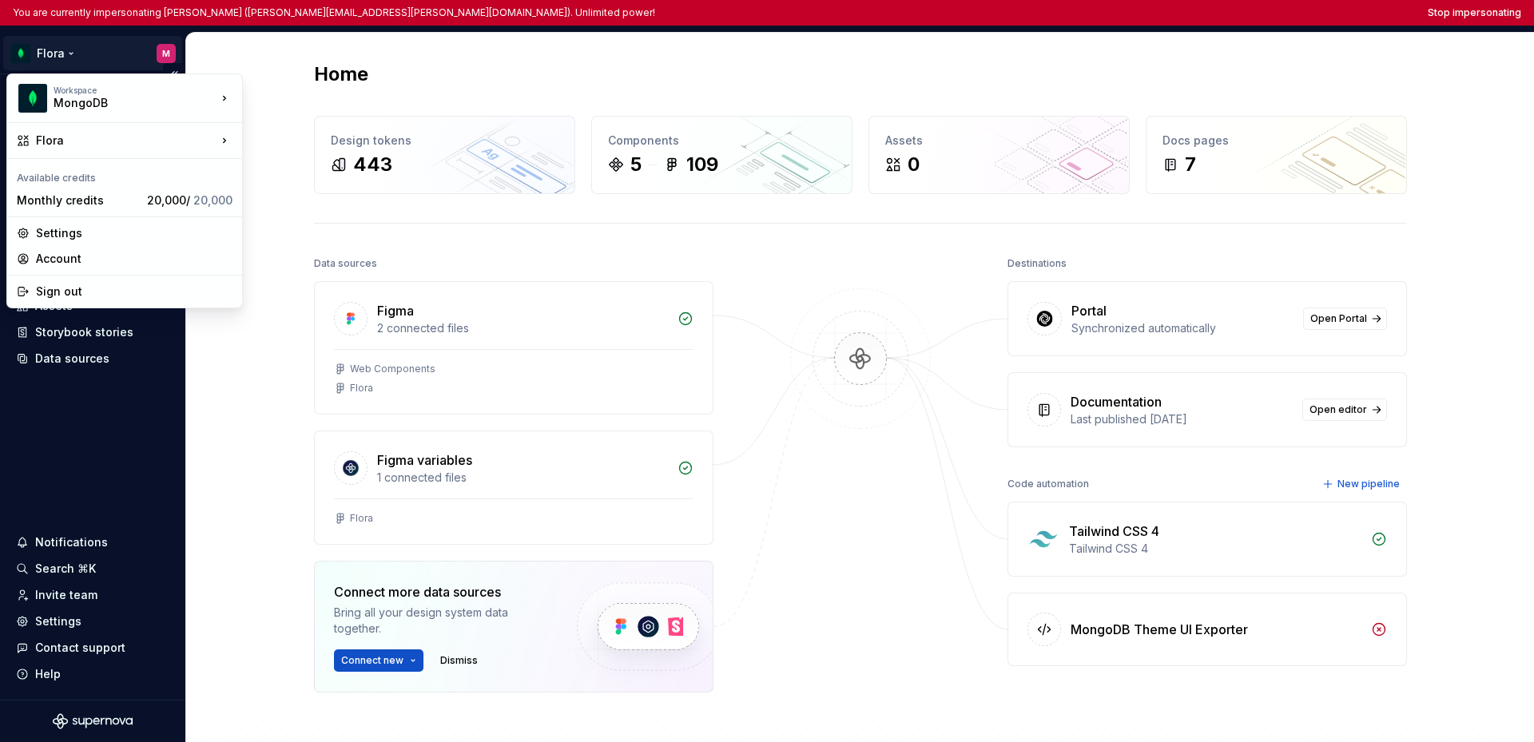
click at [99, 422] on html "You are currently impersonating Matheus (matheus.borges@mongodb.com). Unlimited…" at bounding box center [767, 371] width 1534 height 742
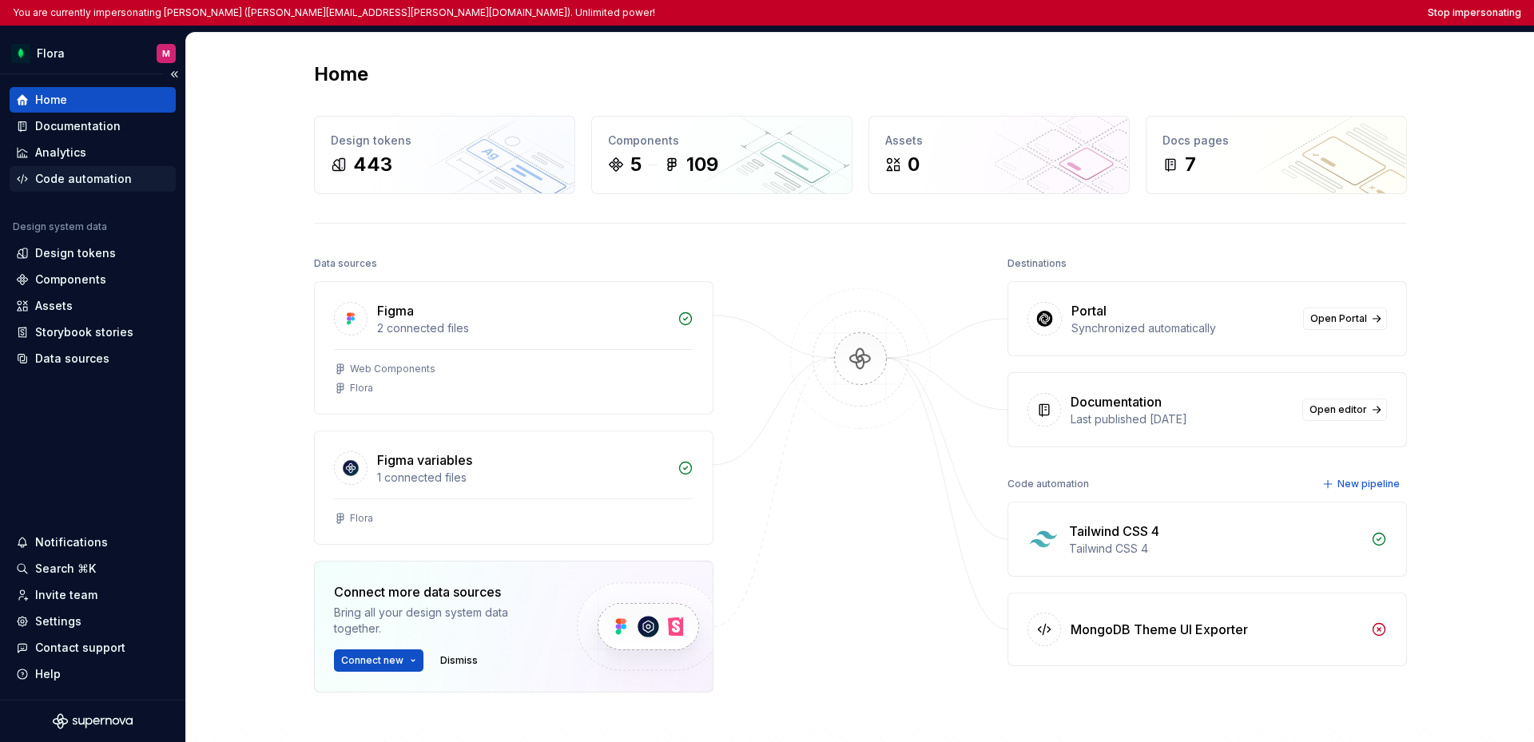
click at [85, 183] on div "Code automation" at bounding box center [83, 179] width 97 height 16
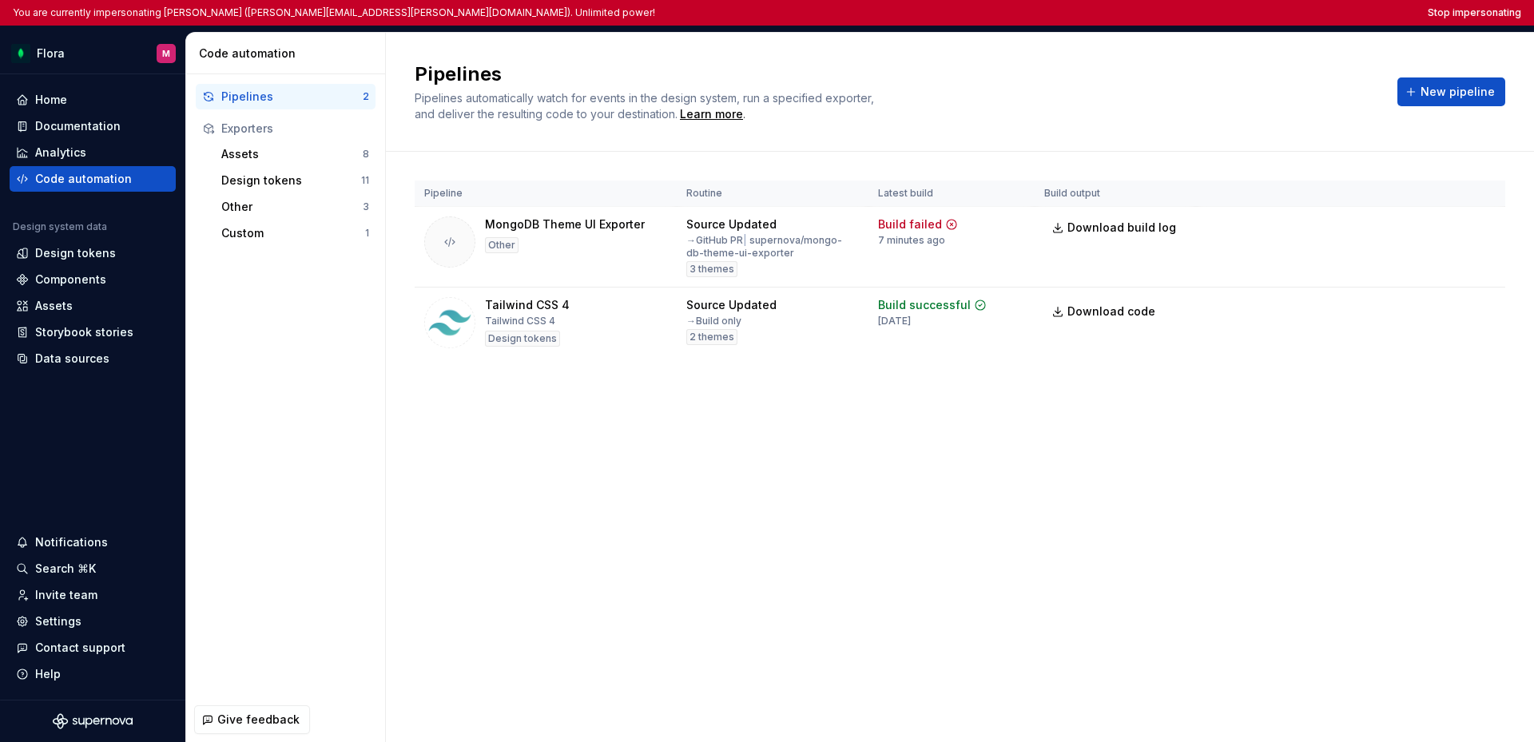
click at [847, 434] on div "Pipelines Pipelines automatically watch for events in the design system, run a …" at bounding box center [960, 387] width 1148 height 709
click at [60, 620] on div "Settings" at bounding box center [58, 622] width 46 height 16
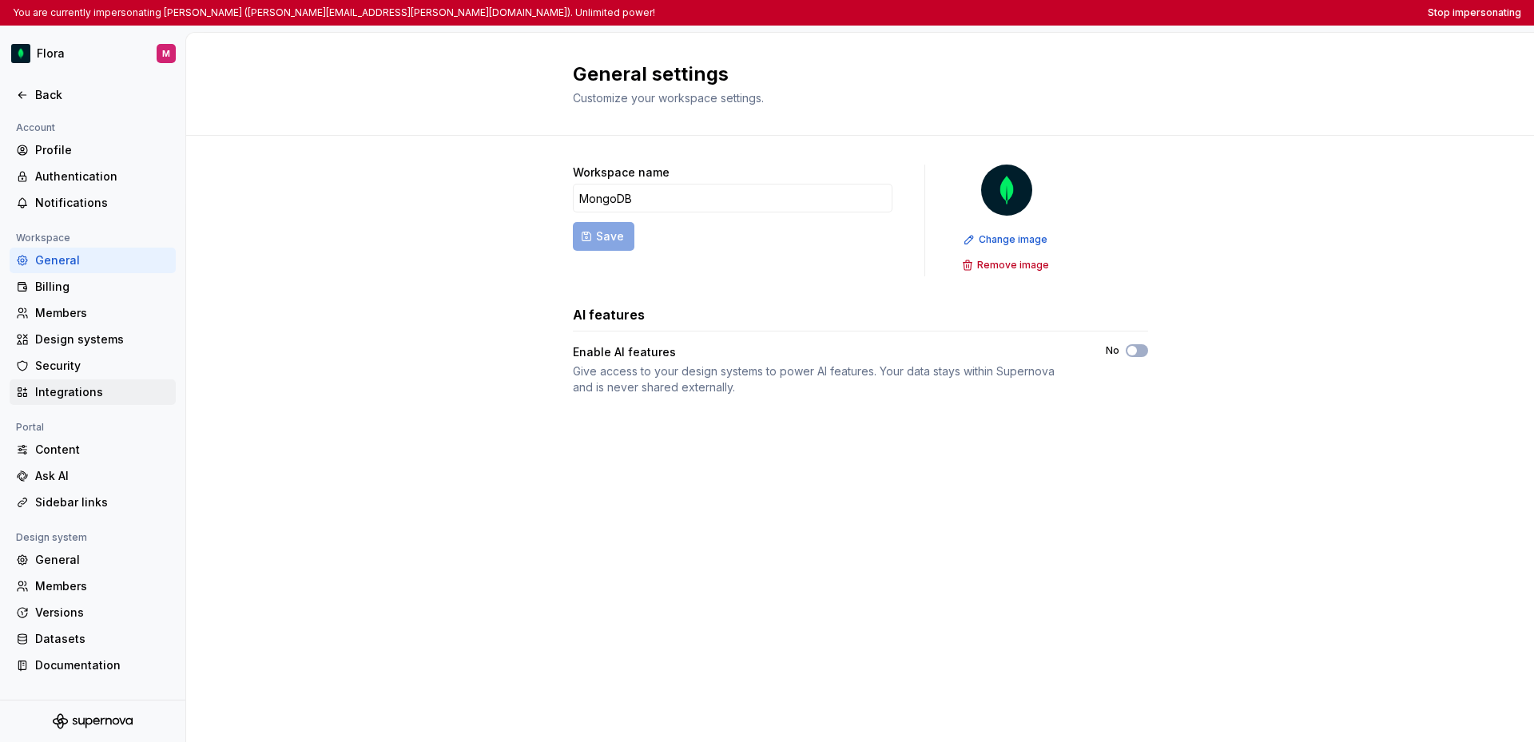
click at [77, 397] on div "Integrations" at bounding box center [102, 392] width 134 height 16
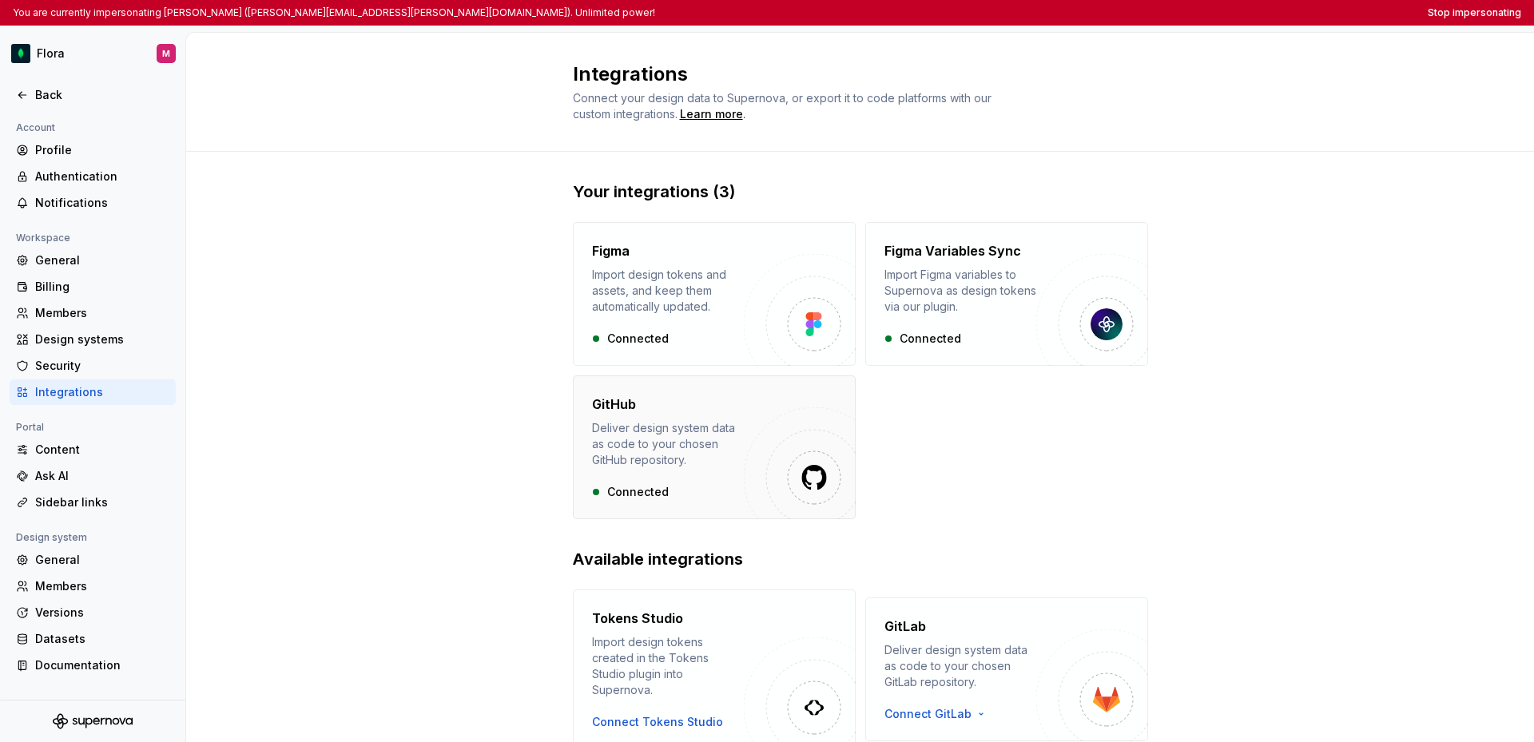
click at [677, 400] on div "GitHub" at bounding box center [668, 404] width 152 height 19
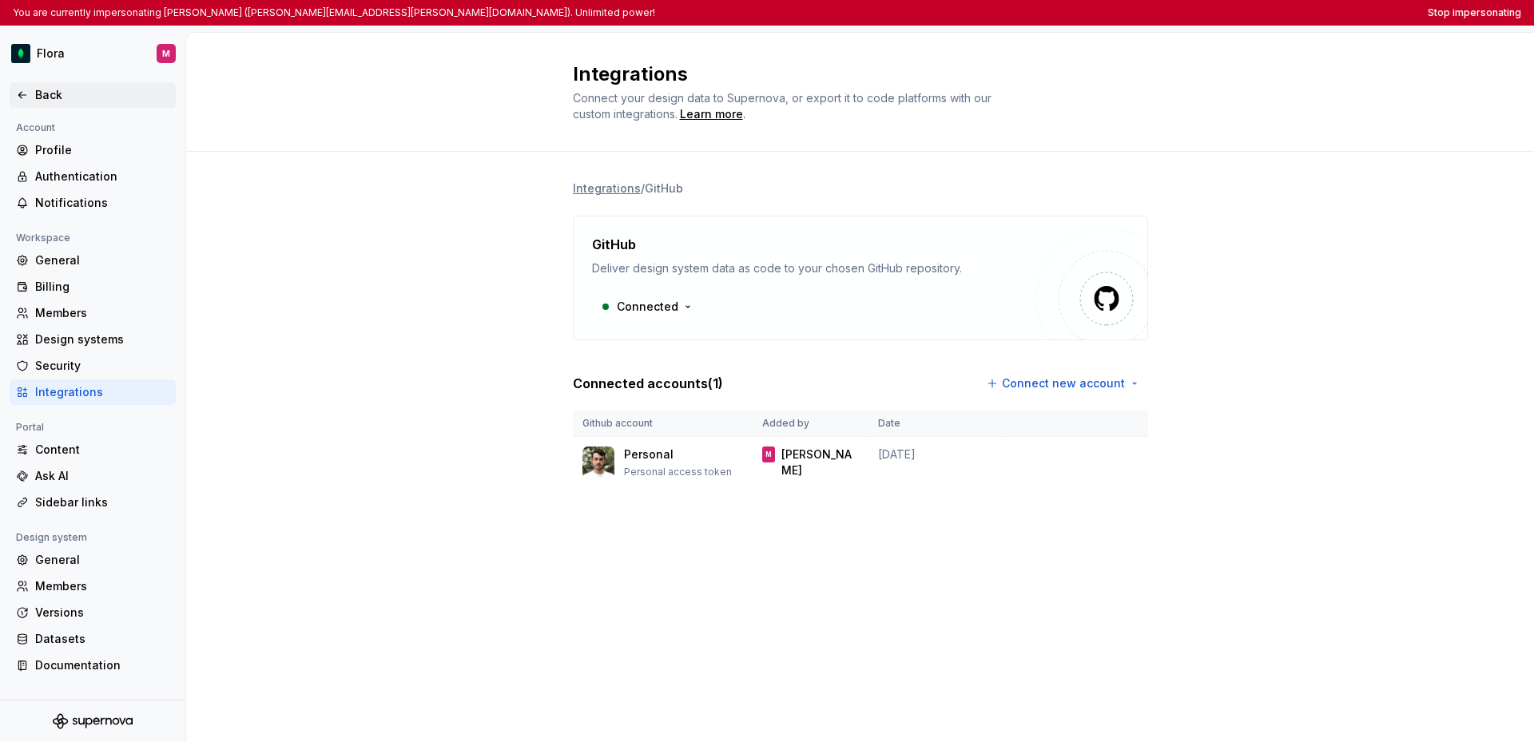
click at [23, 89] on icon at bounding box center [22, 95] width 13 height 13
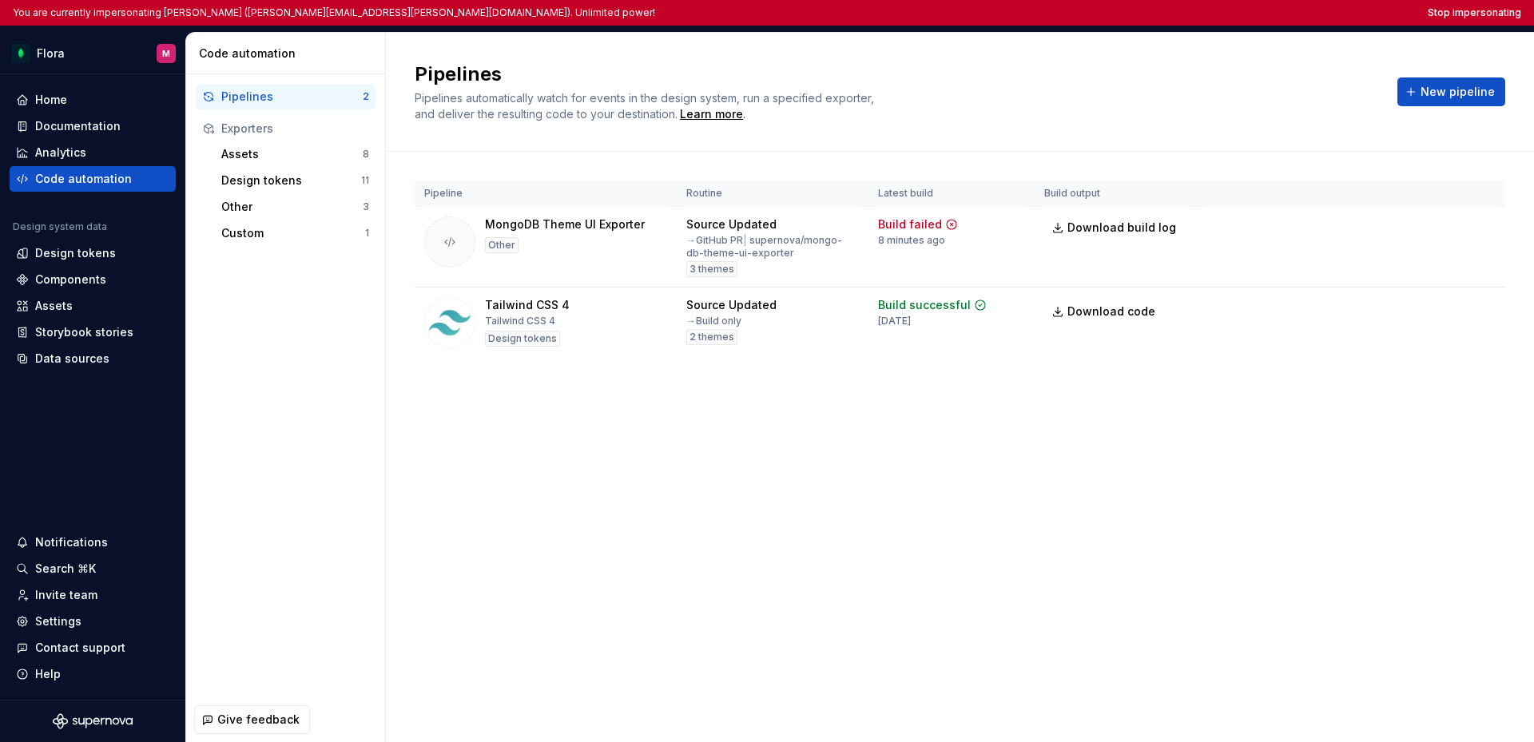
click at [781, 471] on div "Pipelines Pipelines automatically watch for events in the design system, run a …" at bounding box center [960, 387] width 1148 height 709
click at [1104, 559] on div "Pipelines Pipelines automatically watch for events in the design system, run a …" at bounding box center [960, 387] width 1148 height 709
click at [1472, 227] on html "You are currently impersonating Matheus (matheus.borges@mongodb.com). Unlimited…" at bounding box center [767, 371] width 1534 height 742
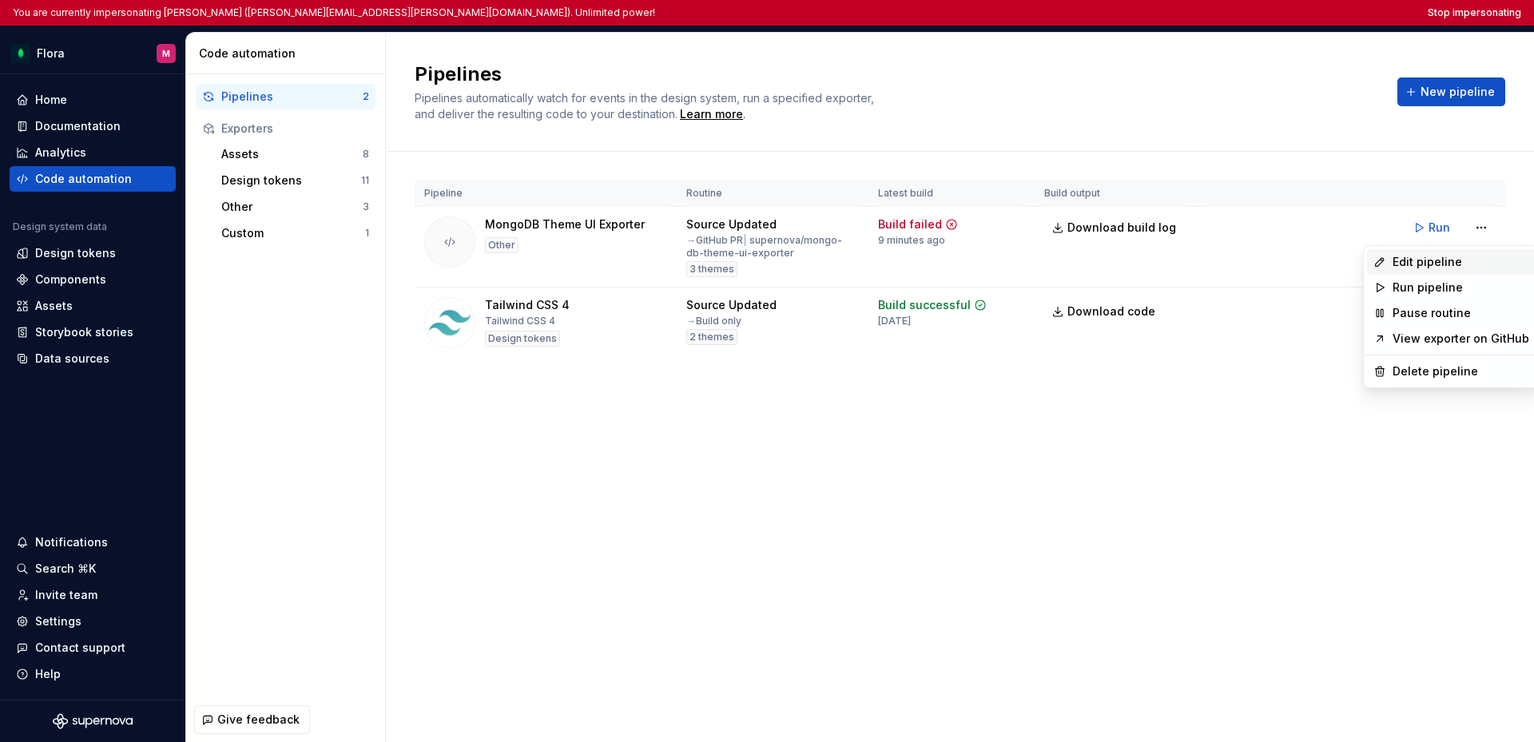
click at [1428, 264] on div "Edit pipeline" at bounding box center [1460, 262] width 137 height 16
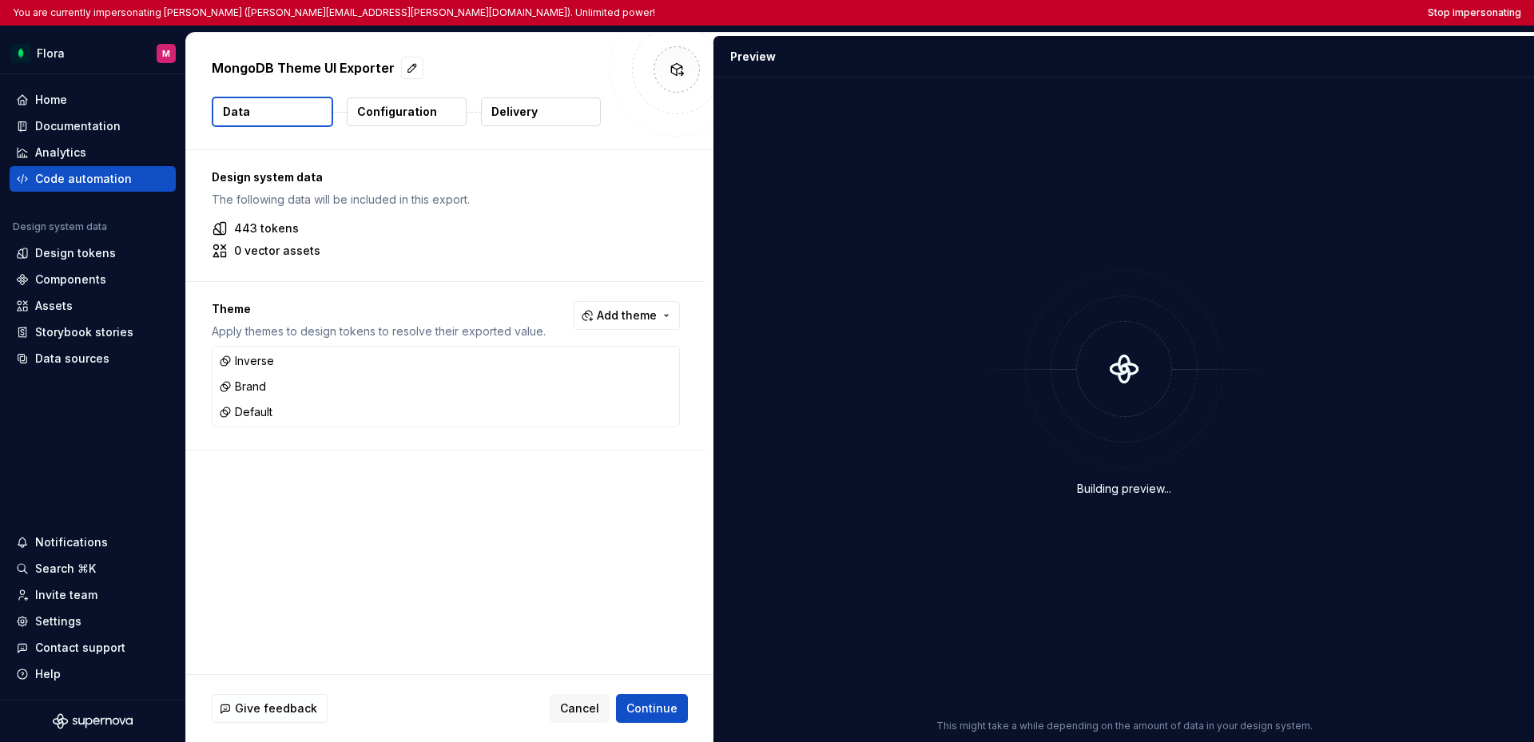
click at [550, 113] on button "Delivery" at bounding box center [541, 111] width 120 height 29
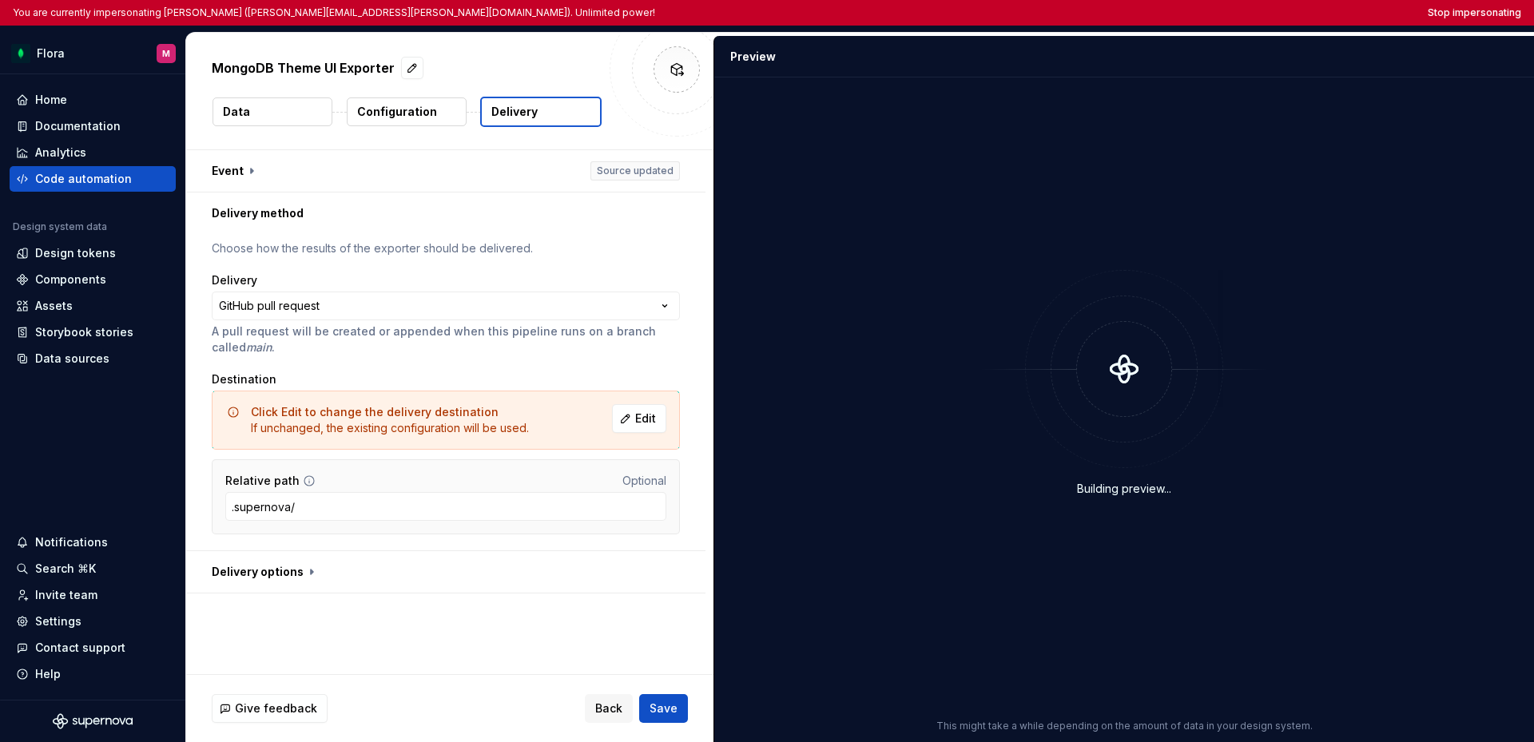
click at [274, 109] on button "Data" at bounding box center [273, 111] width 120 height 29
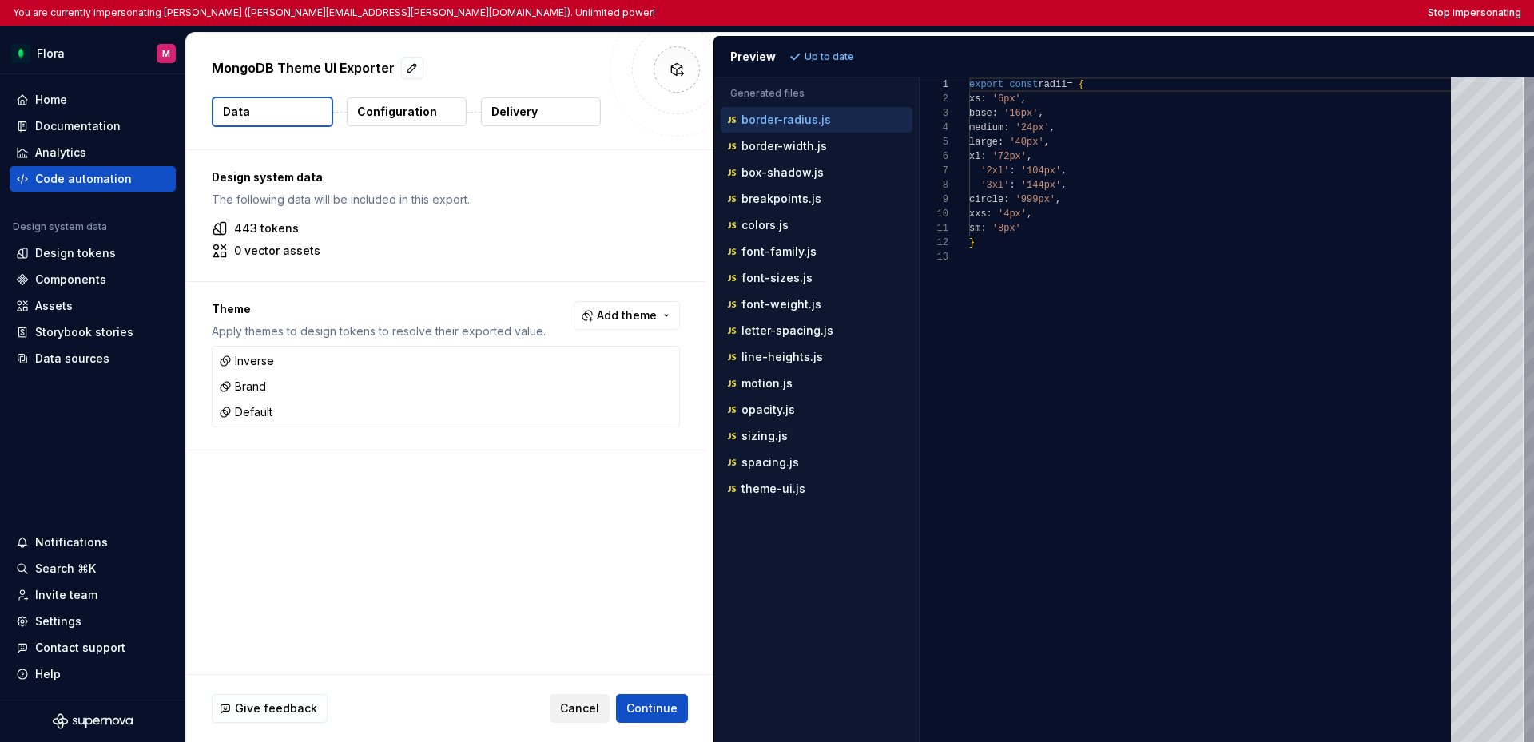
click at [586, 707] on span "Cancel" at bounding box center [579, 709] width 39 height 16
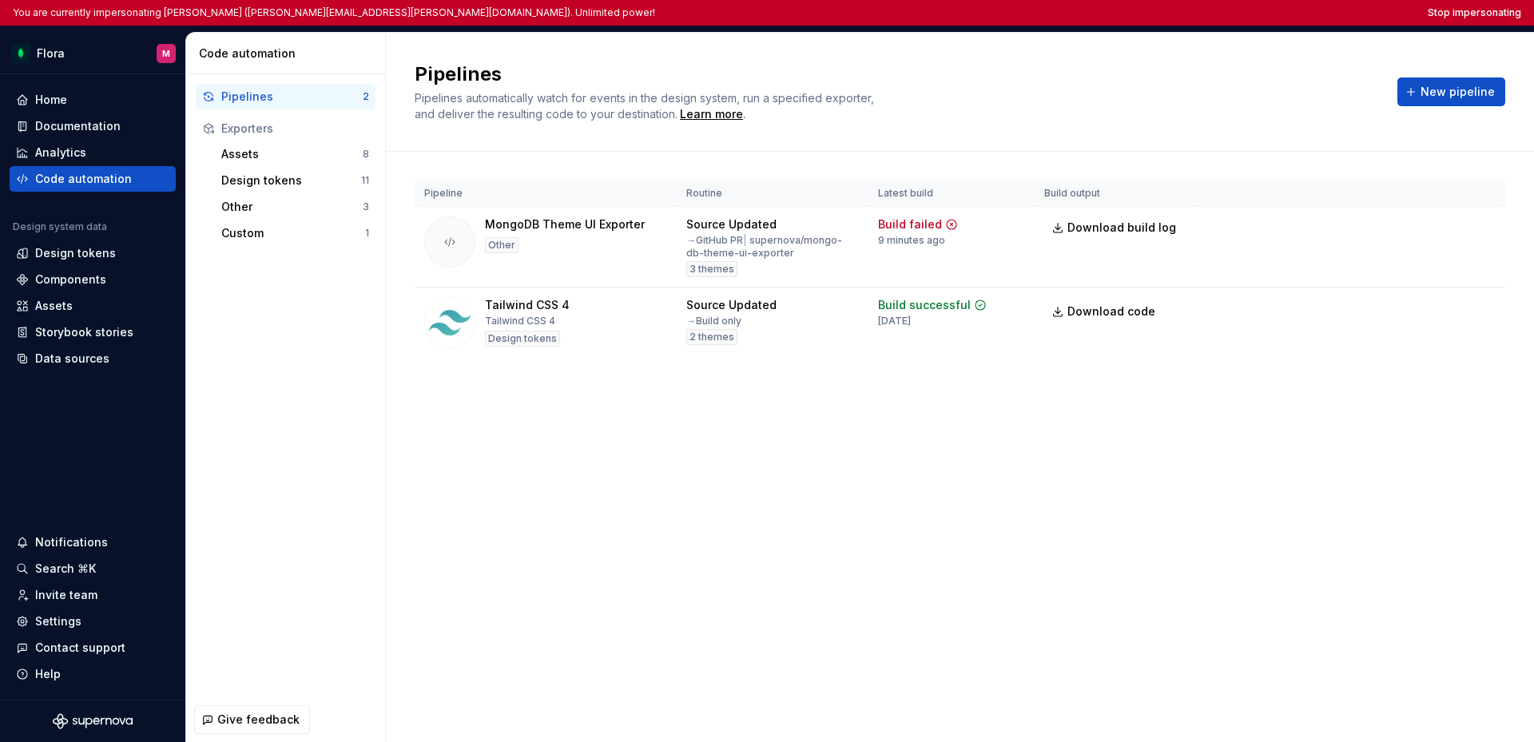
click at [637, 530] on div "Pipelines Pipelines automatically watch for events in the design system, run a …" at bounding box center [960, 387] width 1148 height 709
click at [1482, 17] on button "Stop impersonating" at bounding box center [1474, 12] width 93 height 13
